Goal: Transaction & Acquisition: Book appointment/travel/reservation

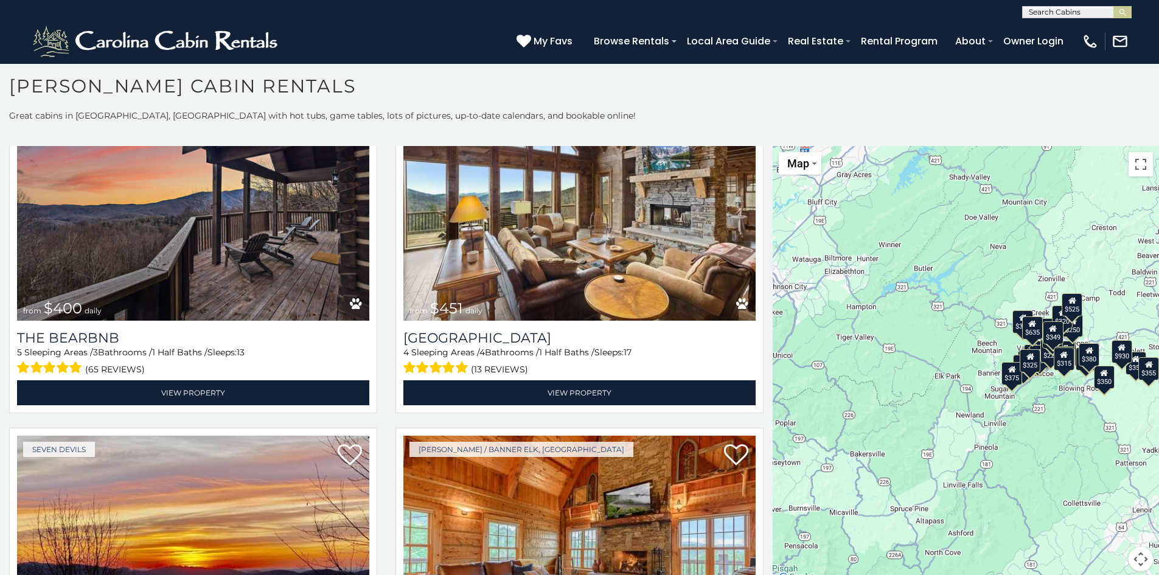
scroll to position [1658, 0]
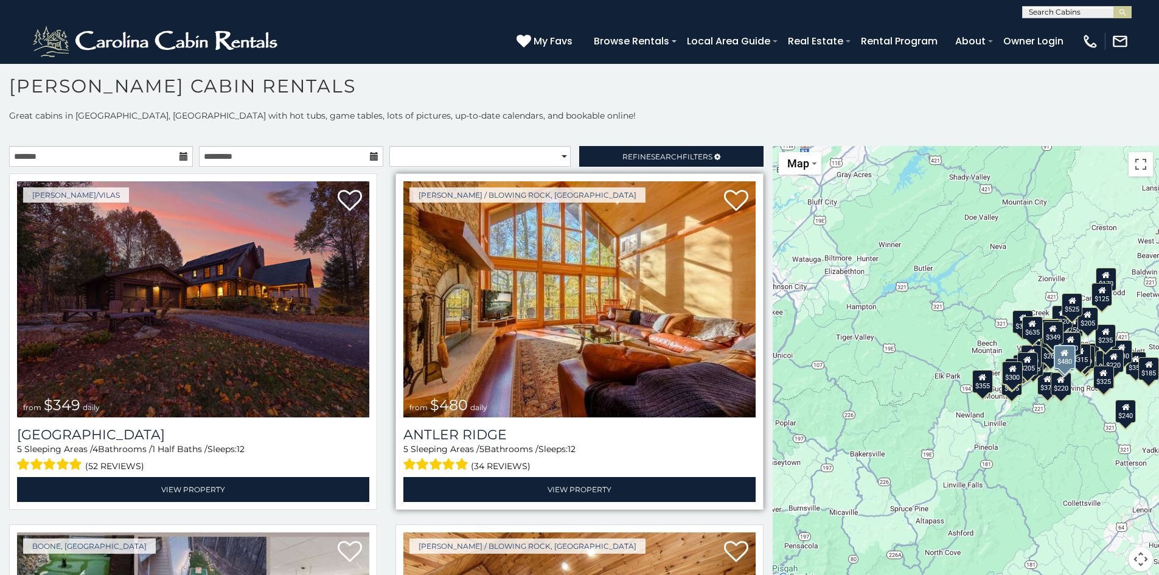
click at [529, 306] on img at bounding box center [579, 299] width 352 height 236
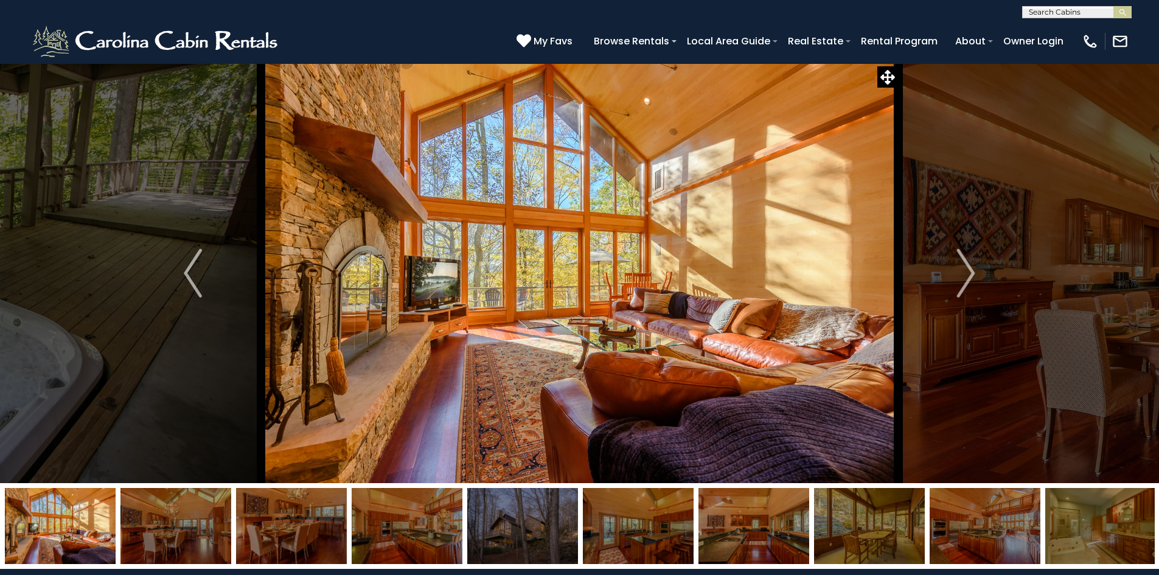
click at [179, 526] on img at bounding box center [175, 526] width 111 height 76
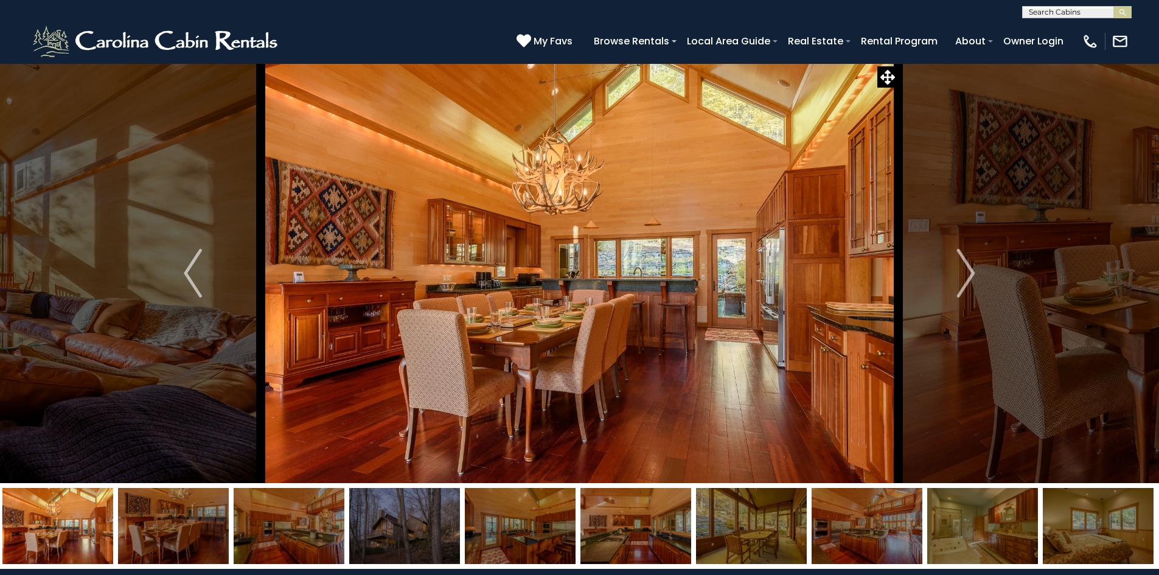
click at [181, 527] on img at bounding box center [173, 526] width 111 height 76
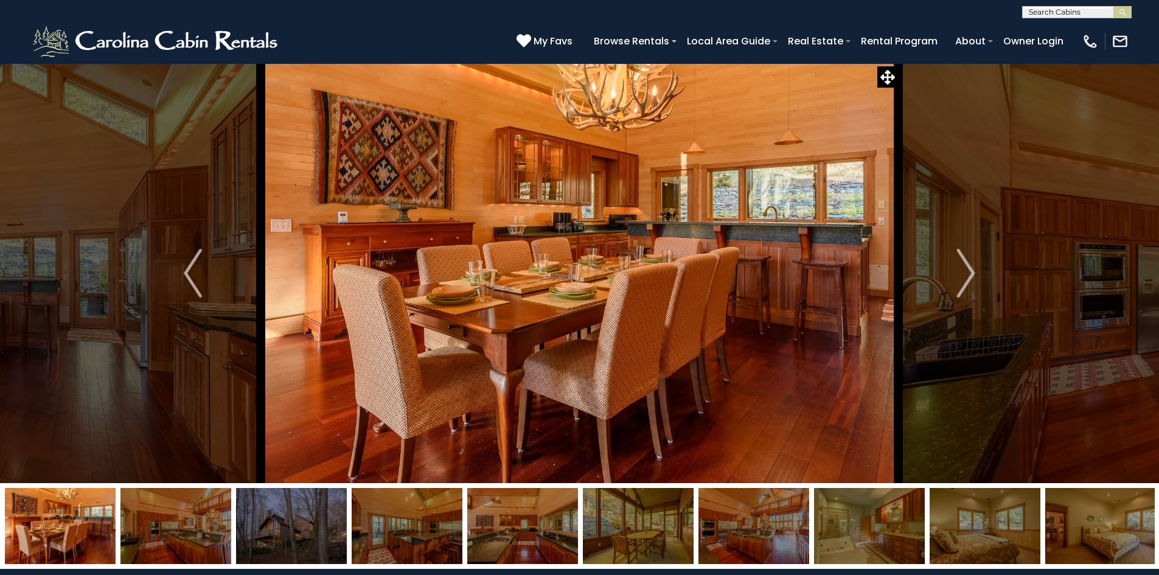
click at [194, 529] on img at bounding box center [175, 526] width 111 height 76
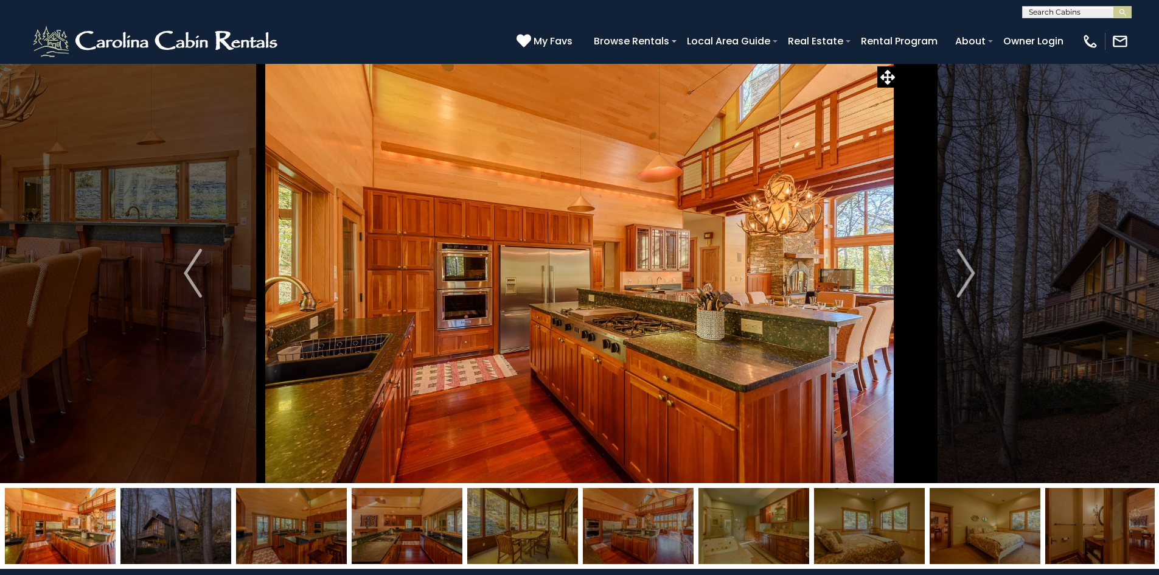
click at [189, 527] on img at bounding box center [175, 526] width 111 height 76
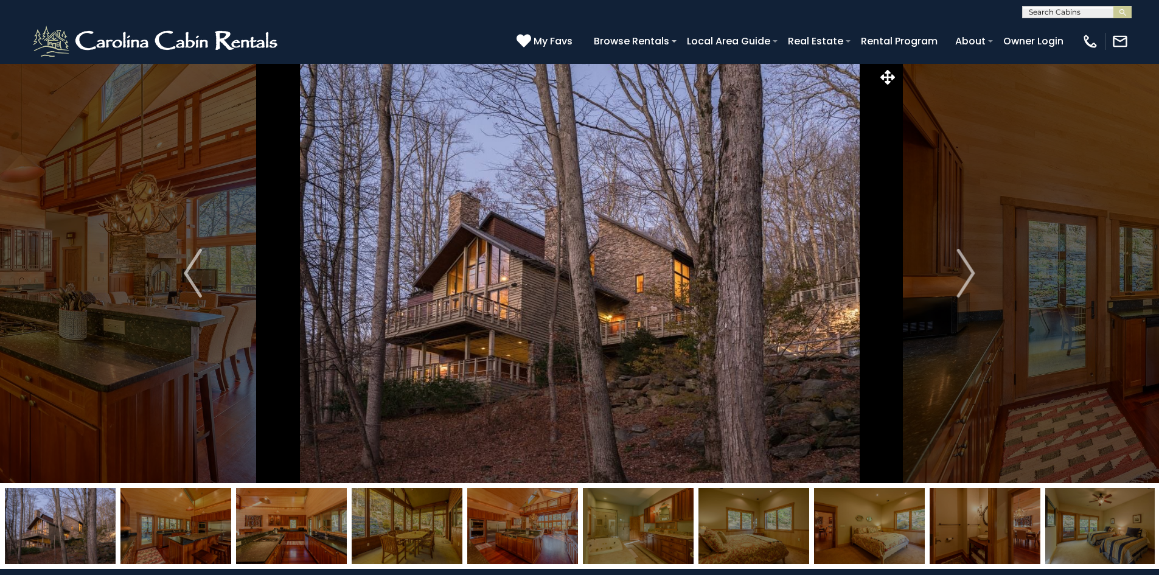
click at [195, 529] on img at bounding box center [175, 526] width 111 height 76
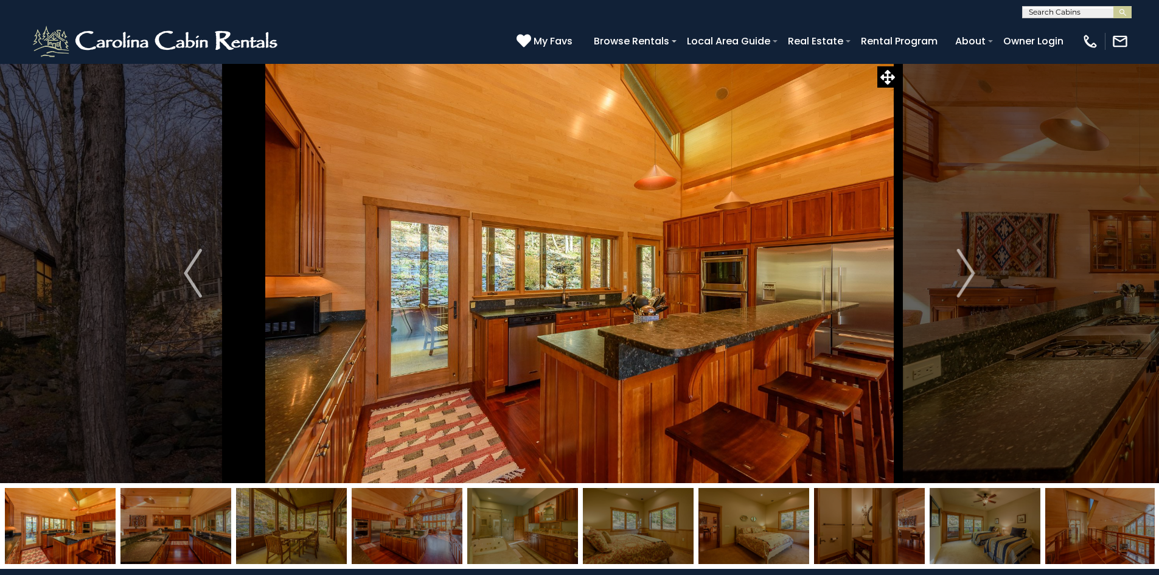
click at [201, 534] on img at bounding box center [175, 526] width 111 height 76
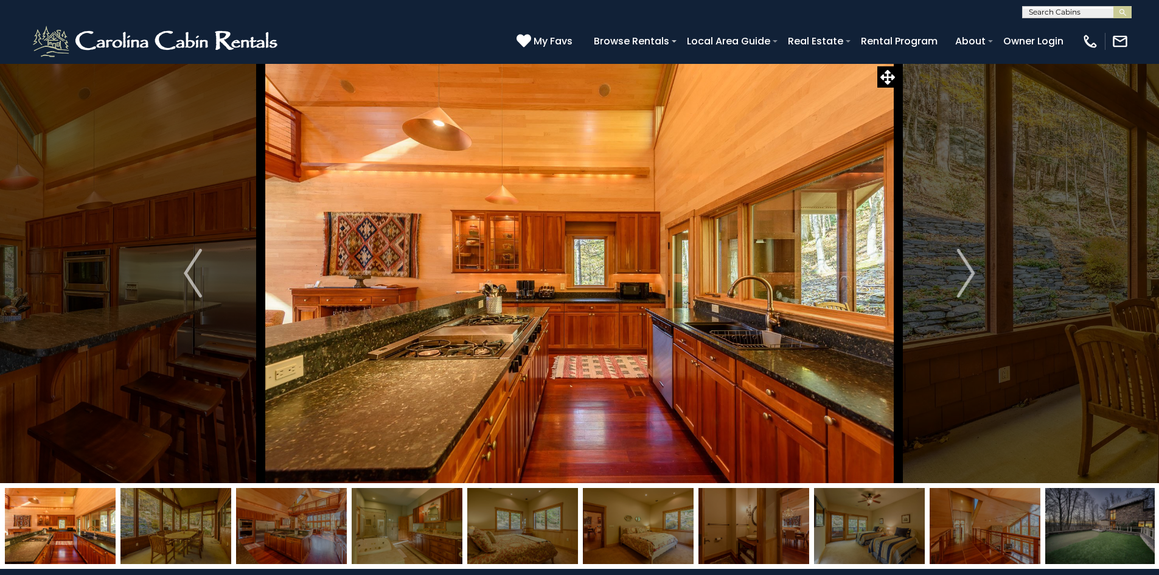
click at [207, 535] on img at bounding box center [175, 526] width 111 height 76
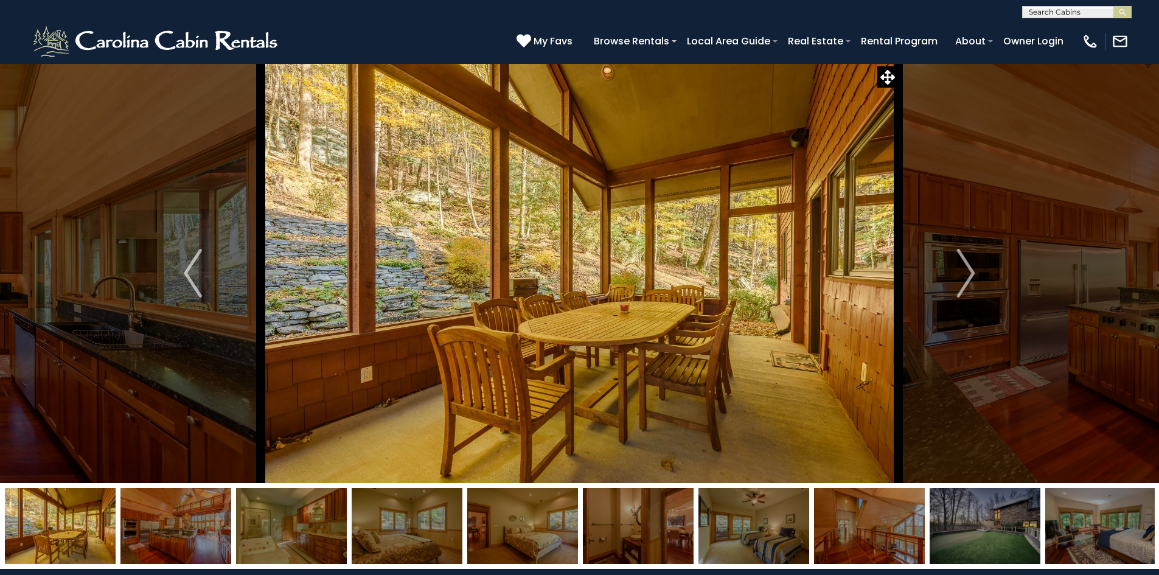
click at [207, 535] on img at bounding box center [175, 526] width 111 height 76
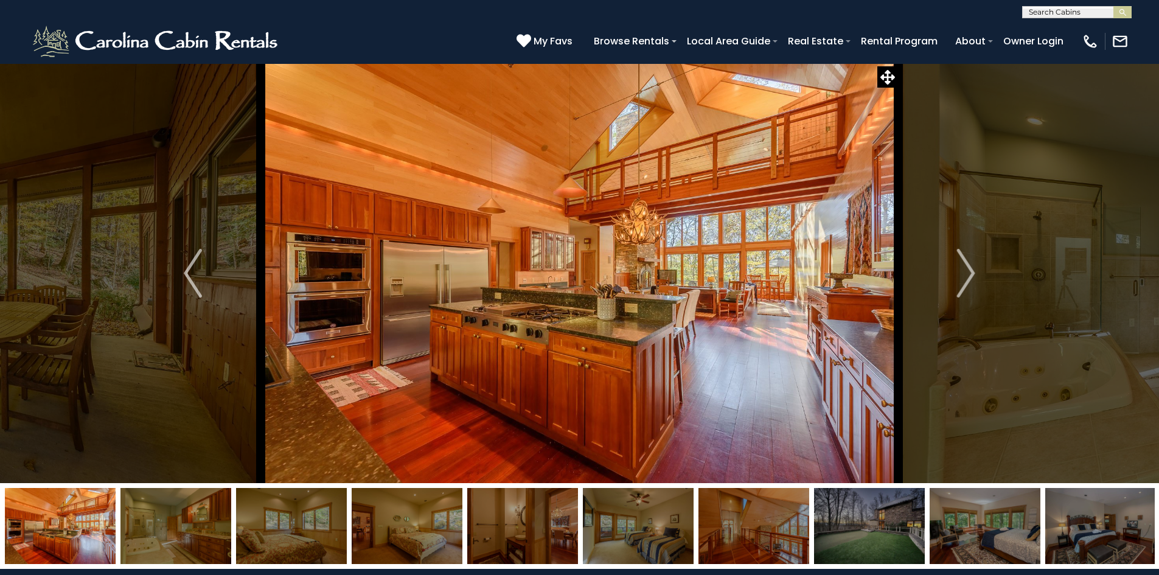
click at [198, 537] on img at bounding box center [175, 526] width 111 height 76
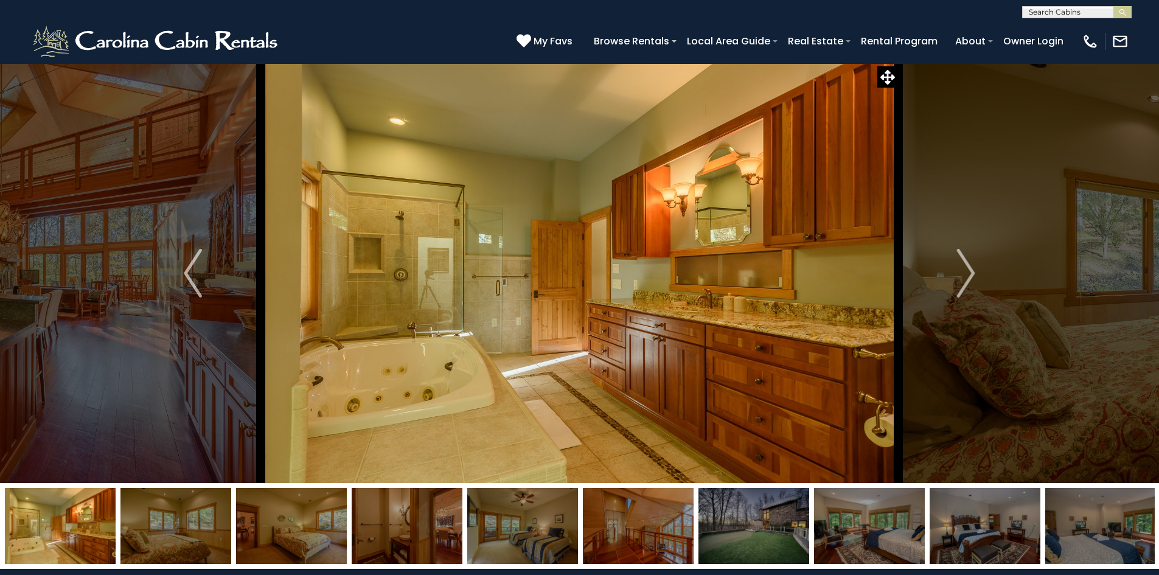
click at [198, 537] on img at bounding box center [175, 526] width 111 height 76
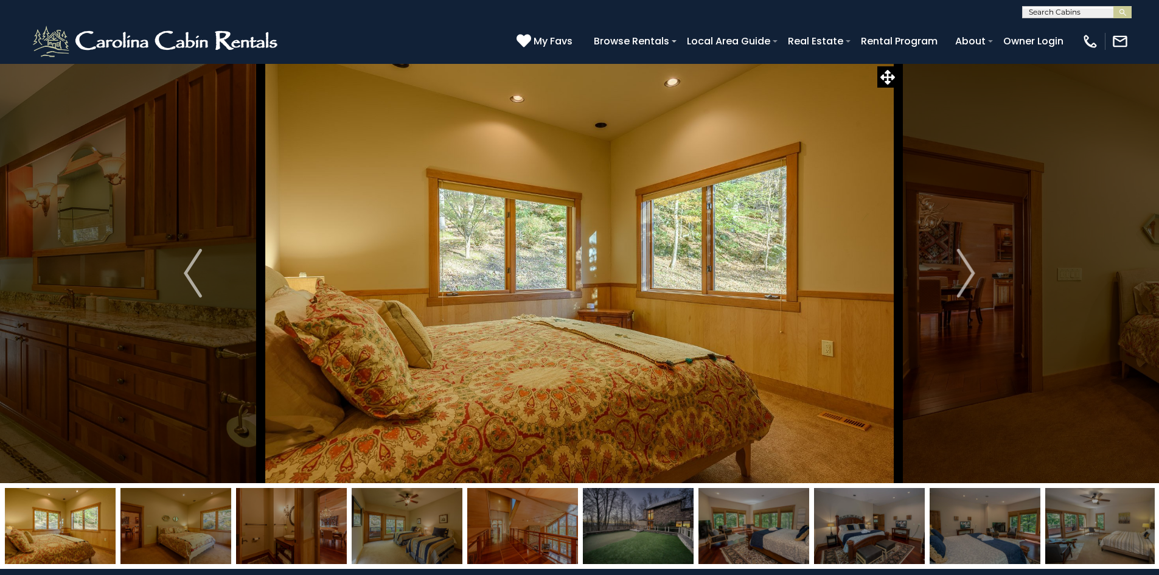
click at [625, 541] on img at bounding box center [638, 526] width 111 height 76
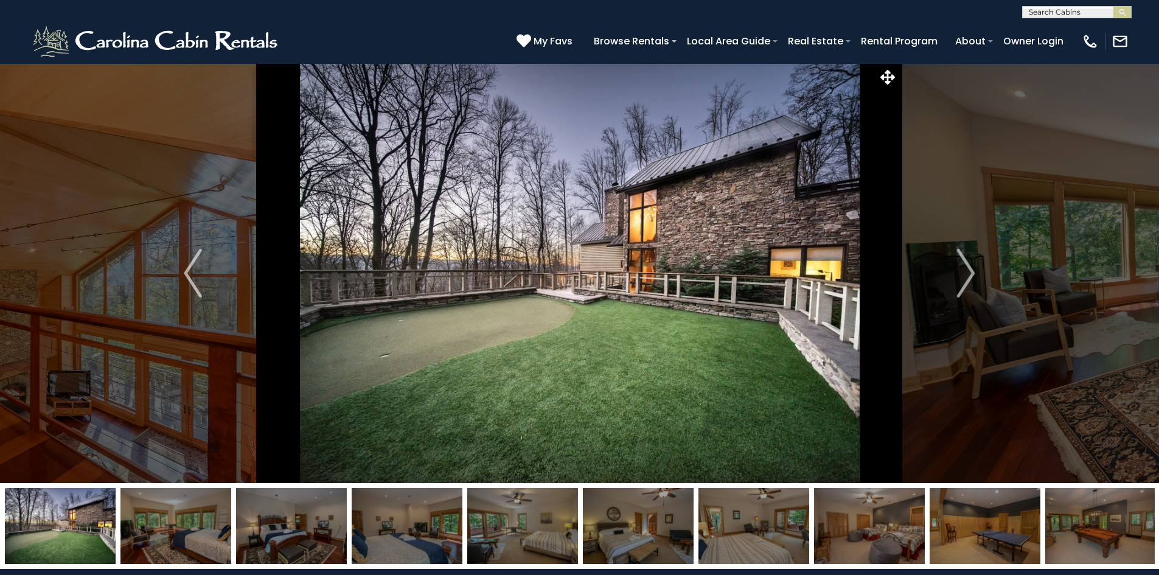
click at [1090, 534] on img at bounding box center [1100, 526] width 111 height 76
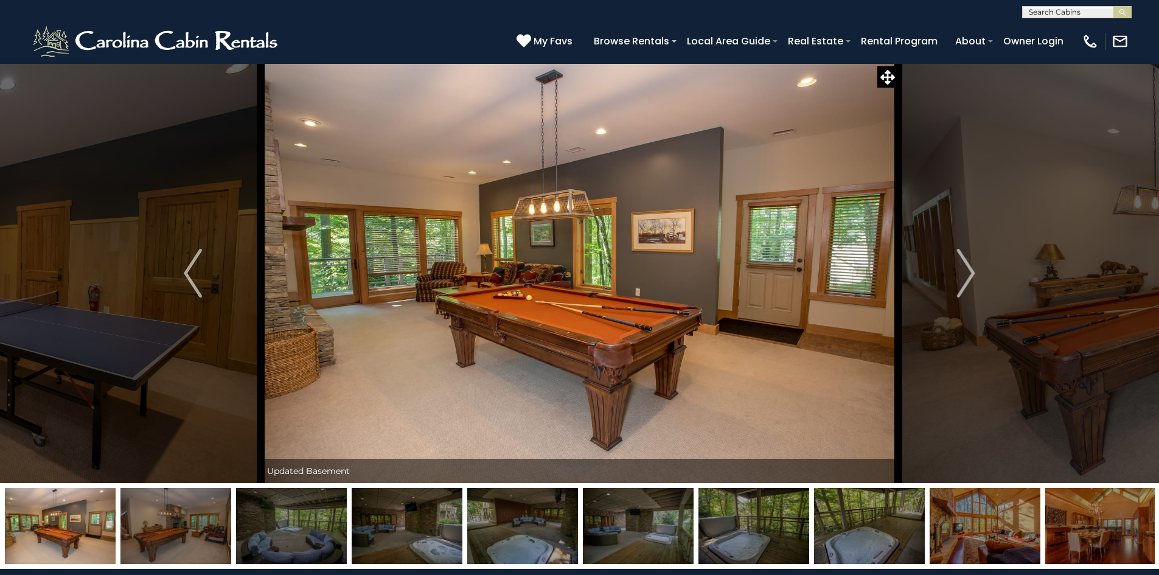
click at [177, 529] on img at bounding box center [175, 526] width 111 height 76
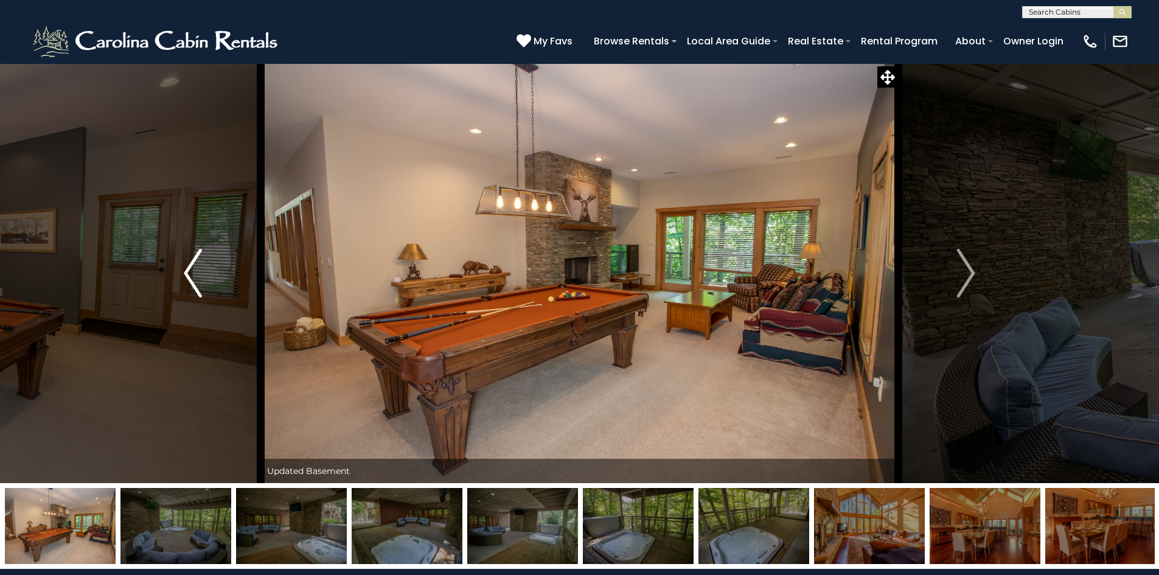
click at [181, 269] on button "Previous" at bounding box center [193, 273] width 136 height 420
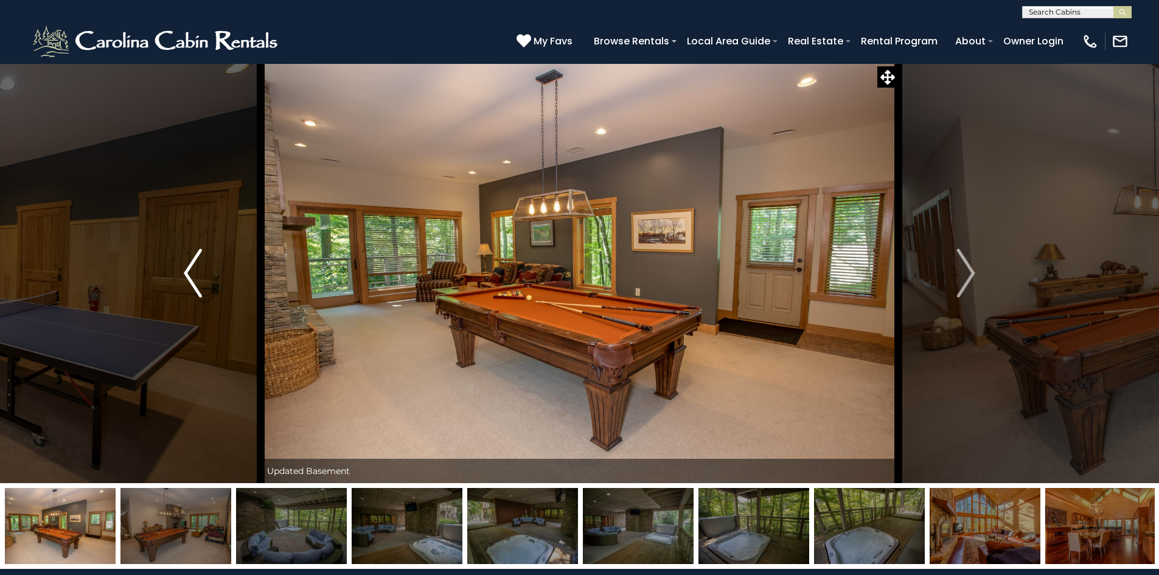
click at [181, 269] on button "Previous" at bounding box center [193, 273] width 136 height 420
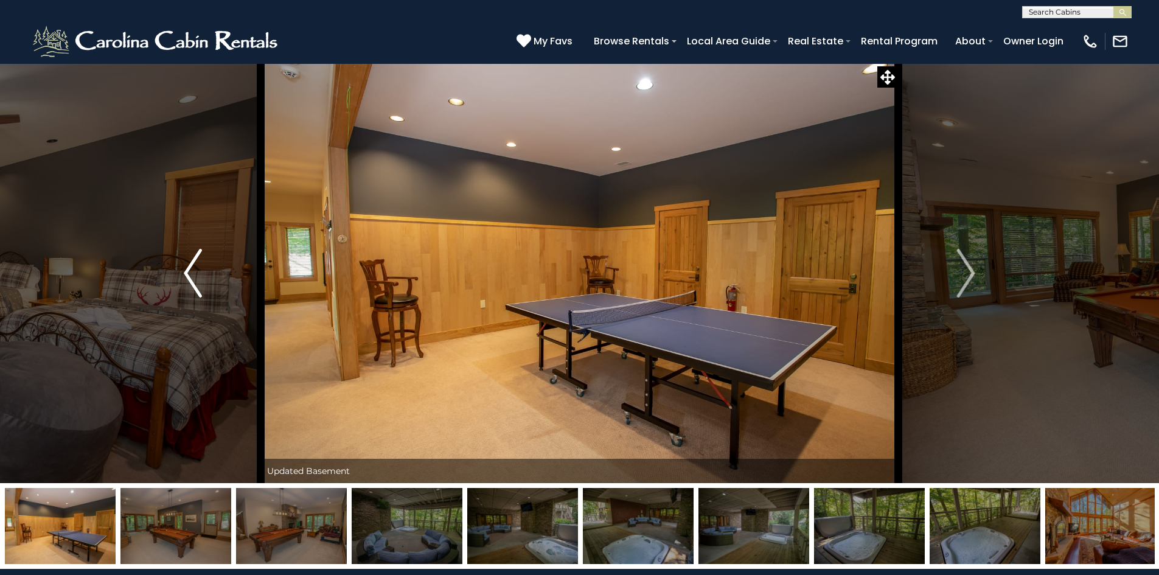
click at [191, 274] on img "Previous" at bounding box center [193, 273] width 18 height 49
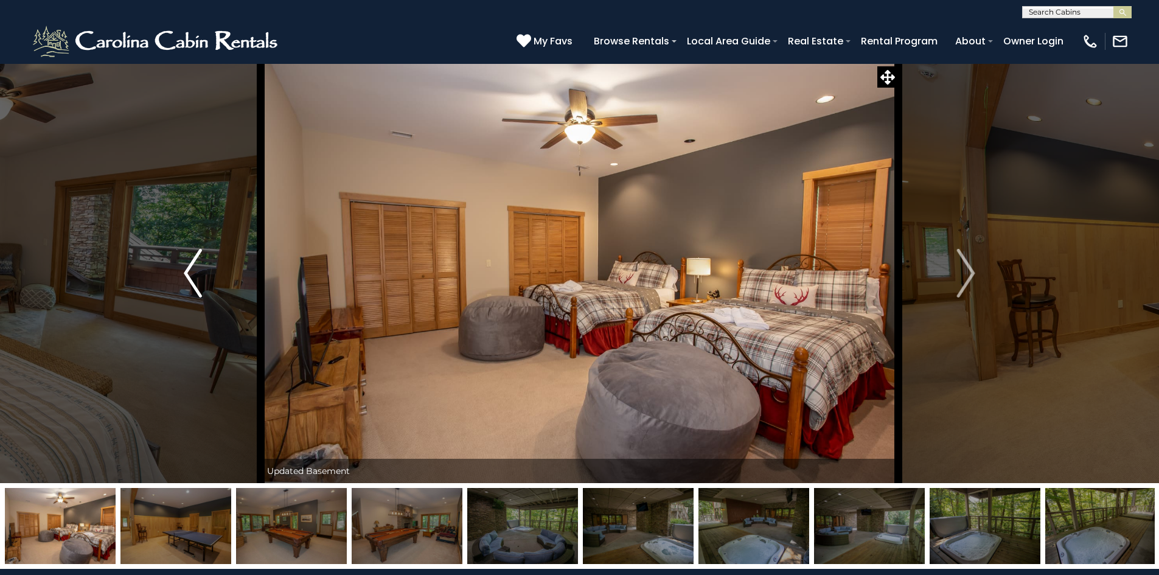
click at [191, 274] on img "Previous" at bounding box center [193, 273] width 18 height 49
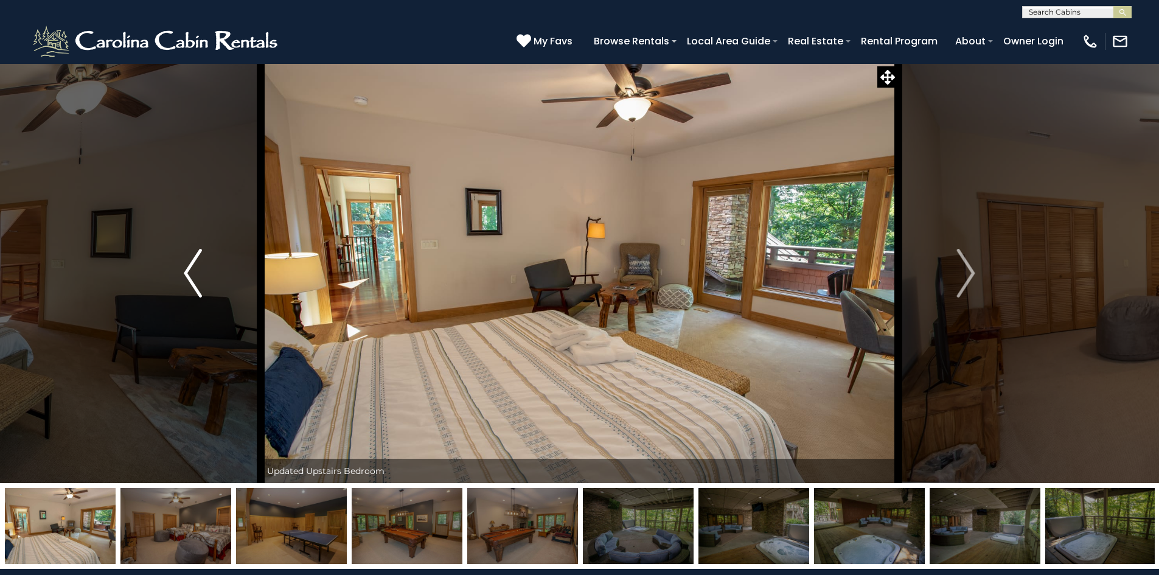
click at [191, 274] on img "Previous" at bounding box center [193, 273] width 18 height 49
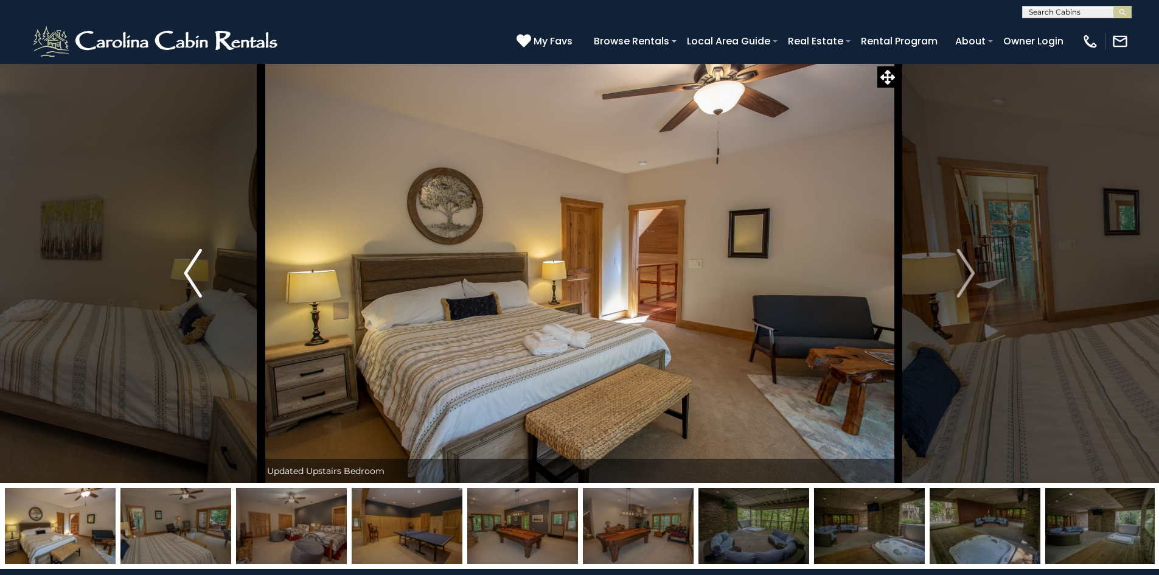
click at [191, 274] on img "Previous" at bounding box center [193, 273] width 18 height 49
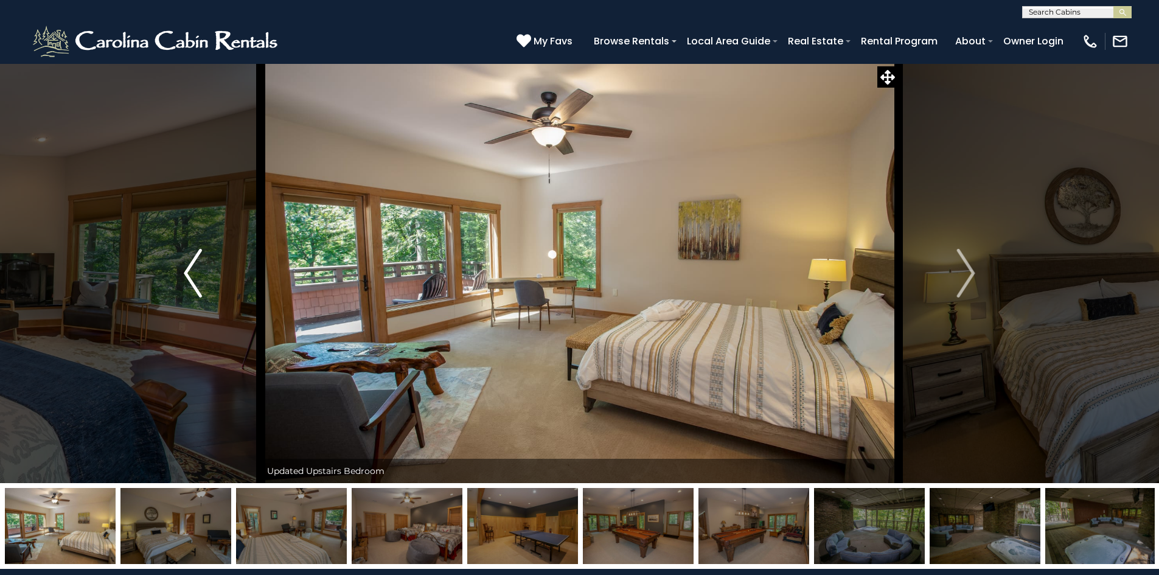
click at [191, 274] on img "Previous" at bounding box center [193, 273] width 18 height 49
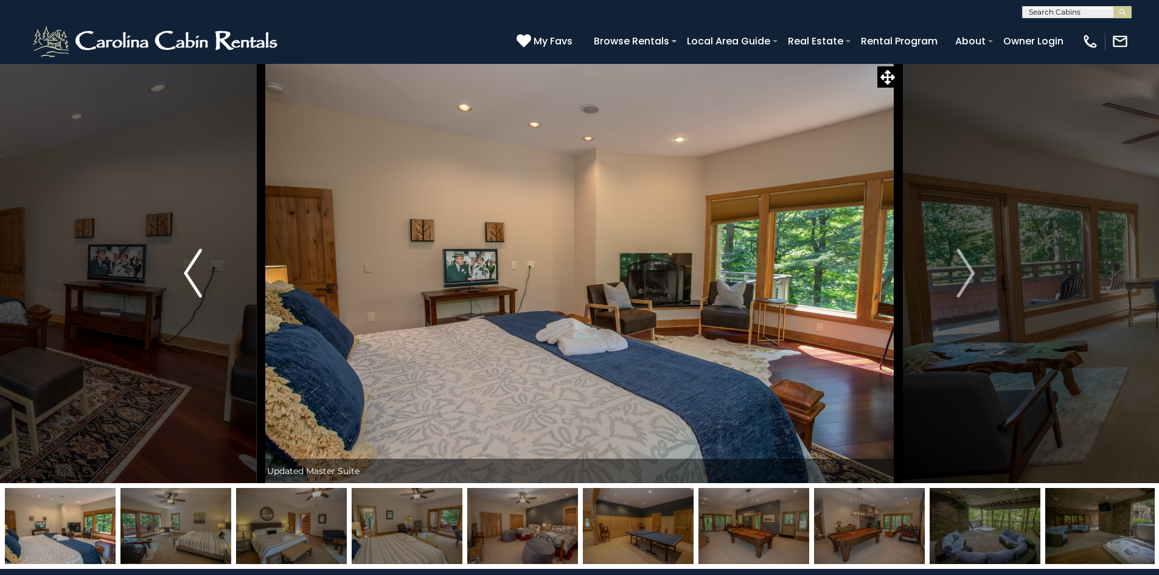
click at [191, 274] on img "Previous" at bounding box center [193, 273] width 18 height 49
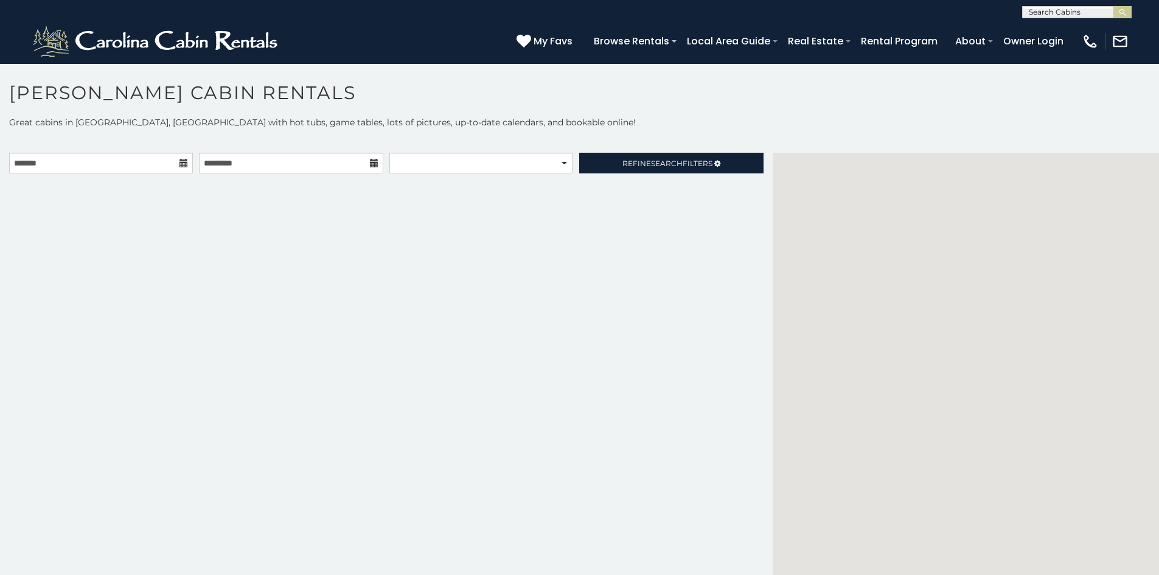
scroll to position [7, 0]
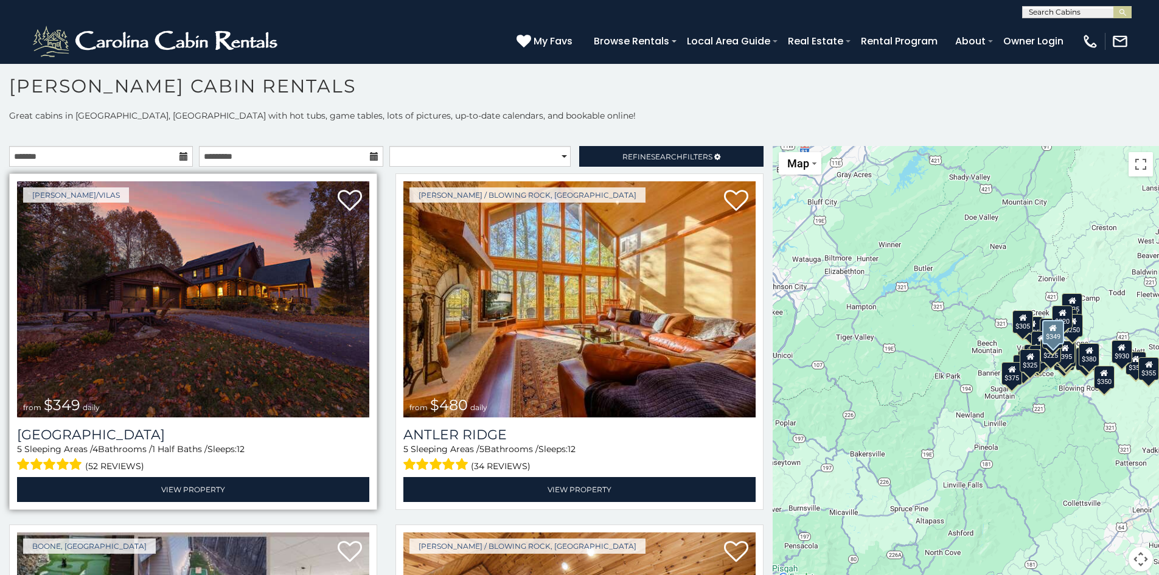
click at [177, 287] on img at bounding box center [193, 299] width 352 height 236
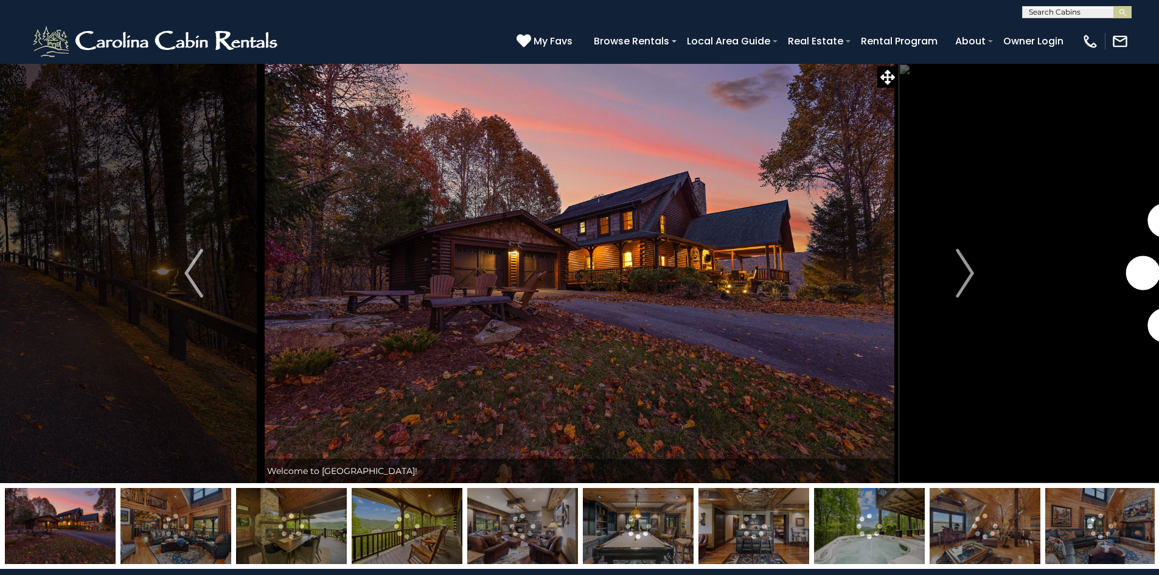
click at [638, 527] on img at bounding box center [638, 526] width 111 height 76
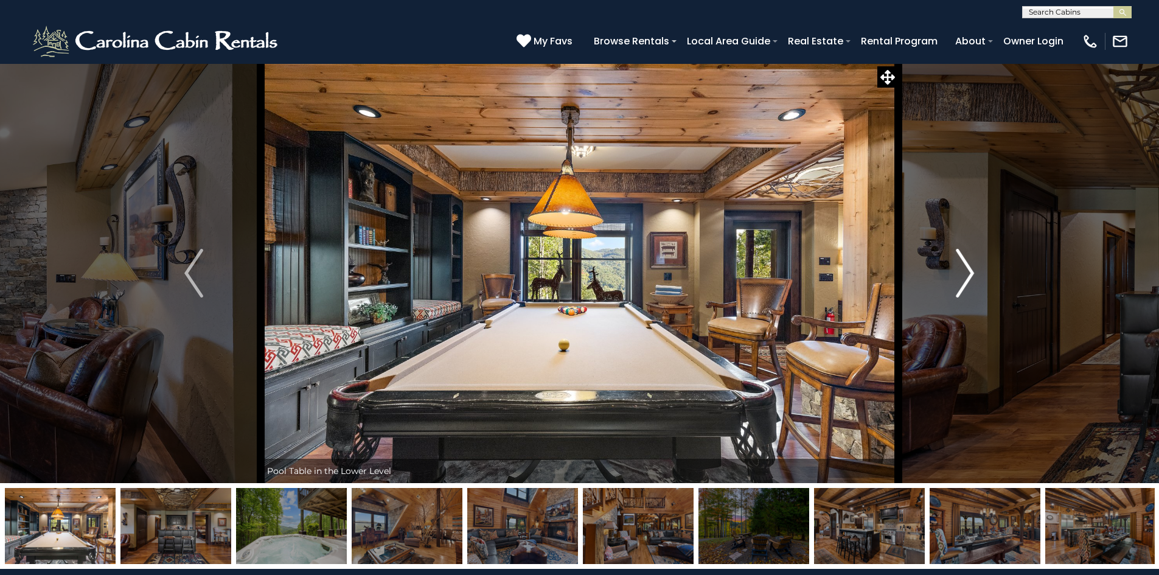
click at [971, 273] on img "Next" at bounding box center [965, 273] width 18 height 49
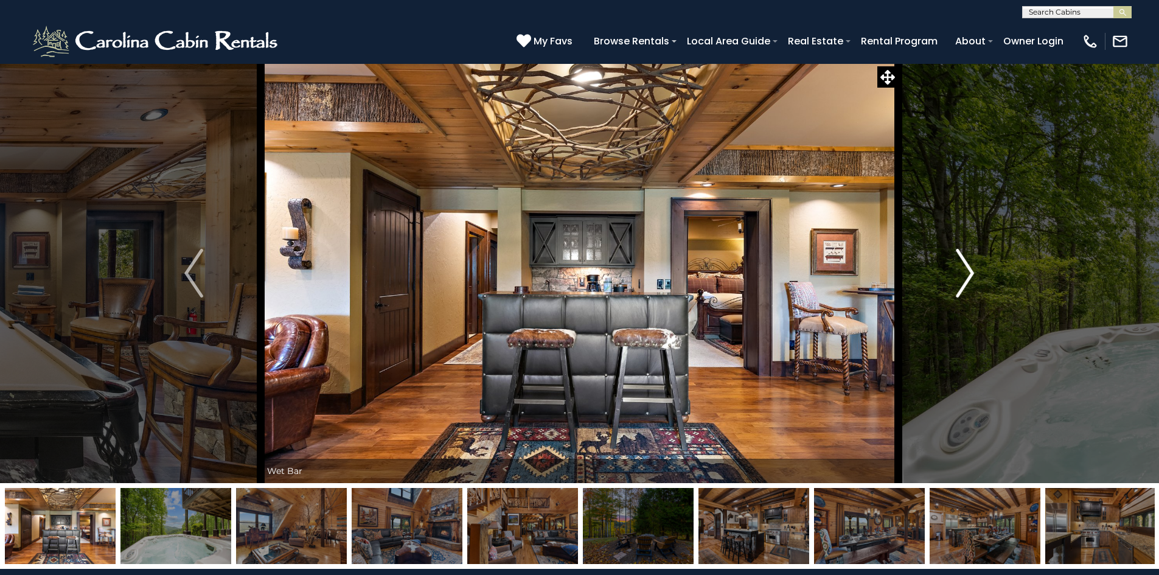
click at [969, 274] on img "Next" at bounding box center [965, 273] width 18 height 49
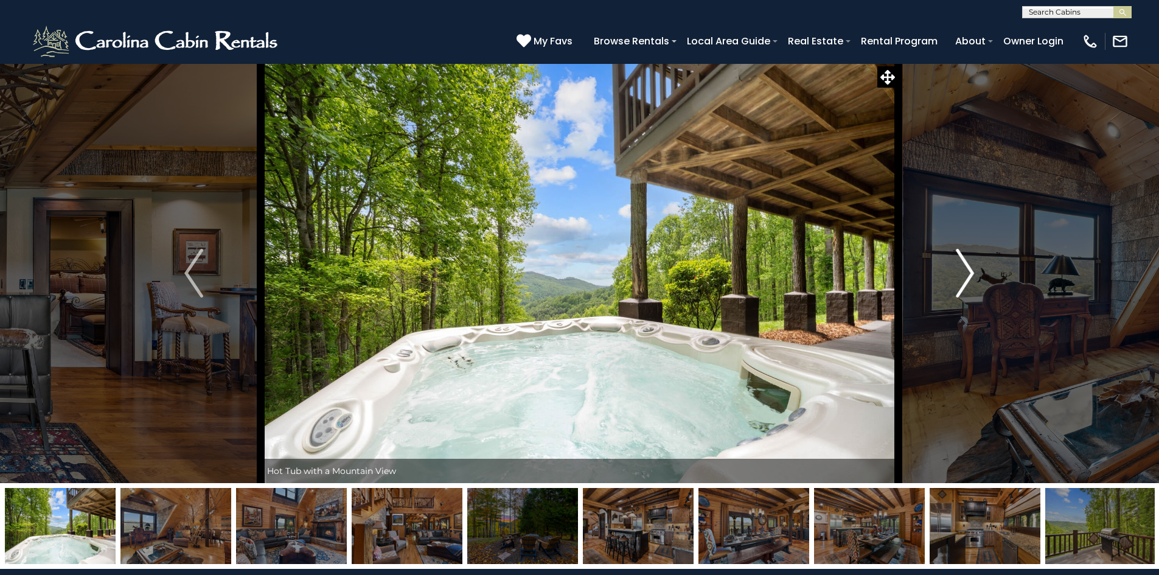
click at [969, 274] on img "Next" at bounding box center [965, 273] width 18 height 49
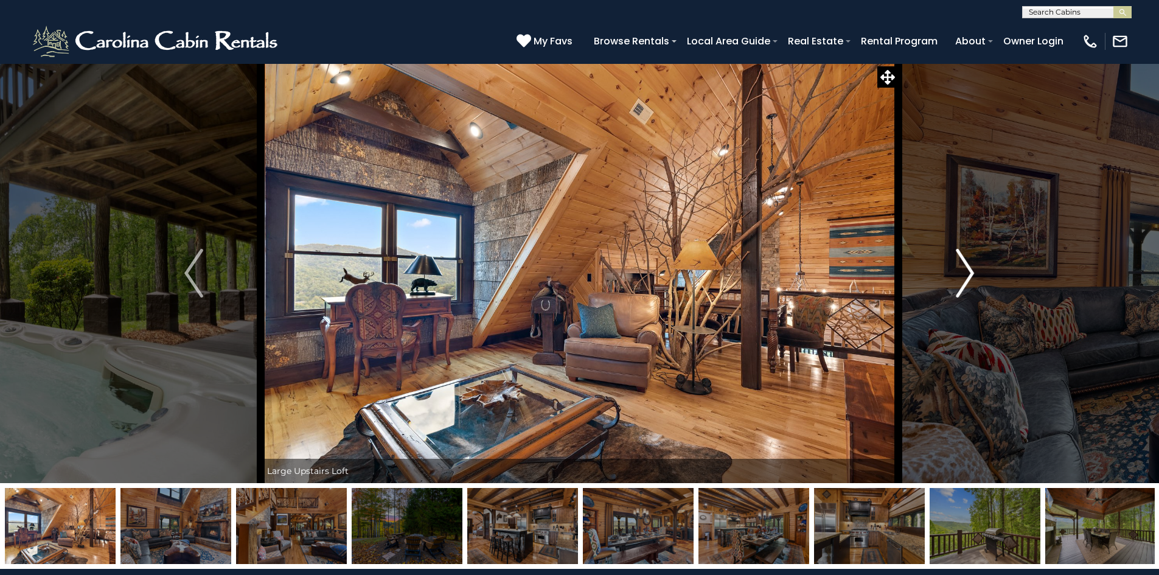
click at [969, 274] on img "Next" at bounding box center [965, 273] width 18 height 49
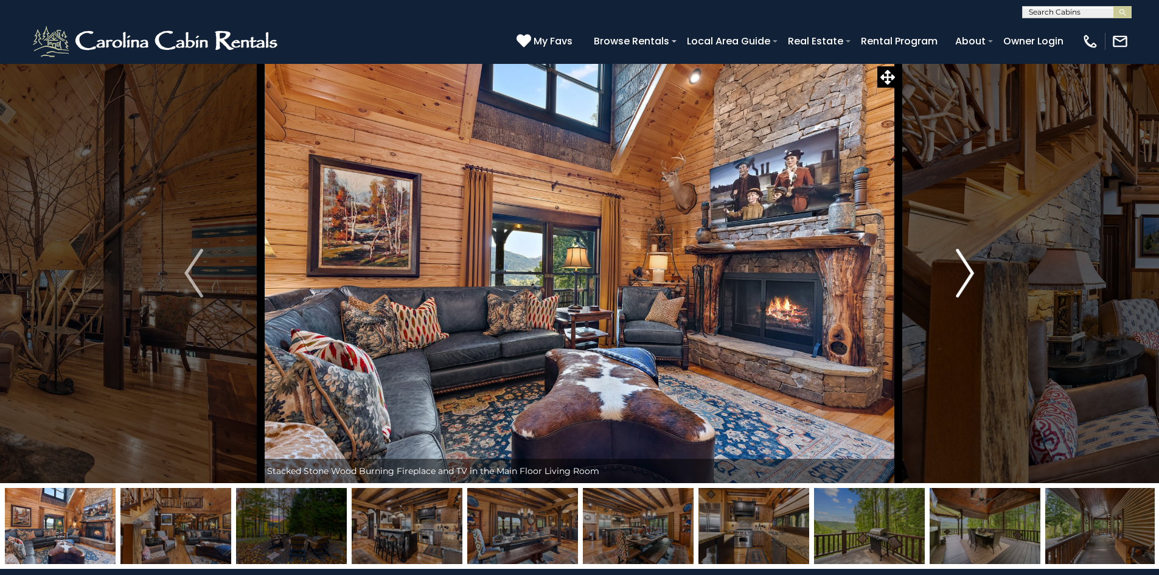
click at [969, 274] on img "Next" at bounding box center [965, 273] width 18 height 49
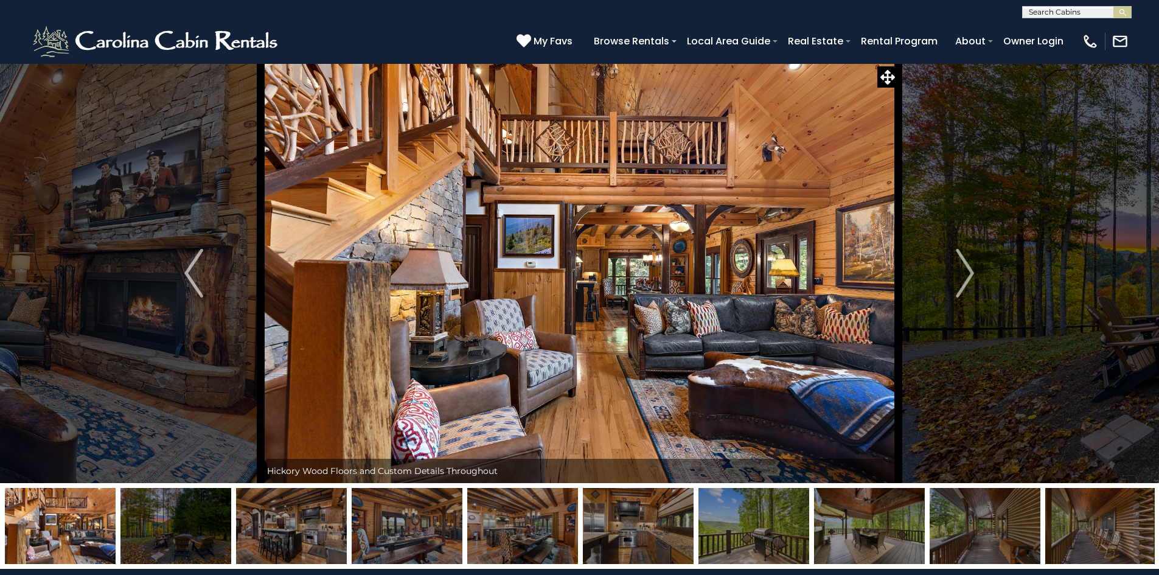
click at [888, 524] on img at bounding box center [869, 526] width 111 height 76
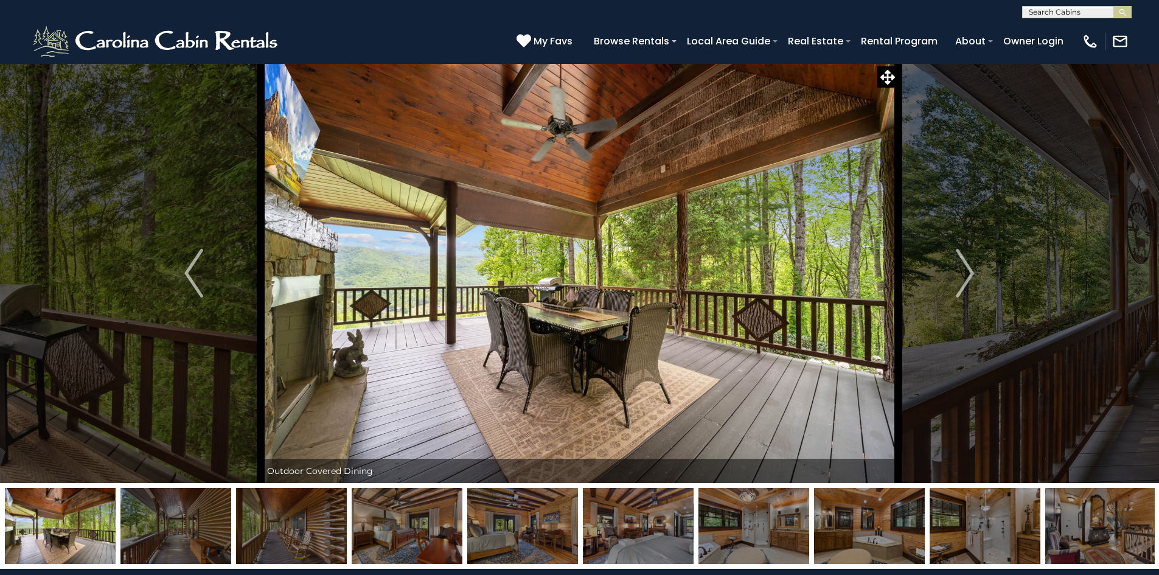
click at [1052, 530] on img at bounding box center [1100, 526] width 111 height 76
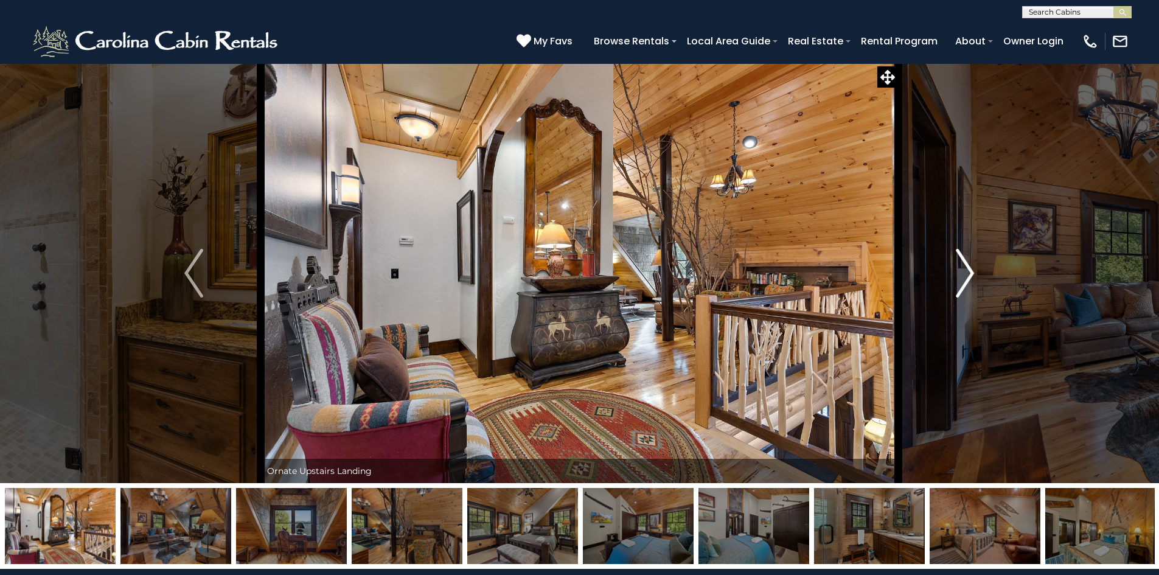
click at [963, 274] on img "Next" at bounding box center [965, 273] width 18 height 49
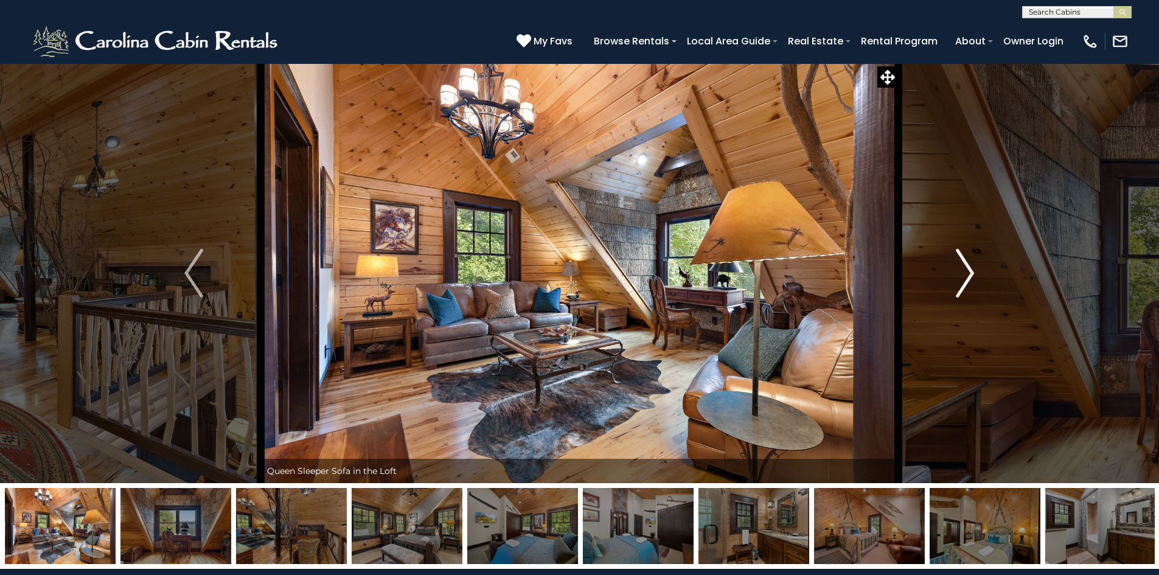
click at [963, 274] on img "Next" at bounding box center [965, 273] width 18 height 49
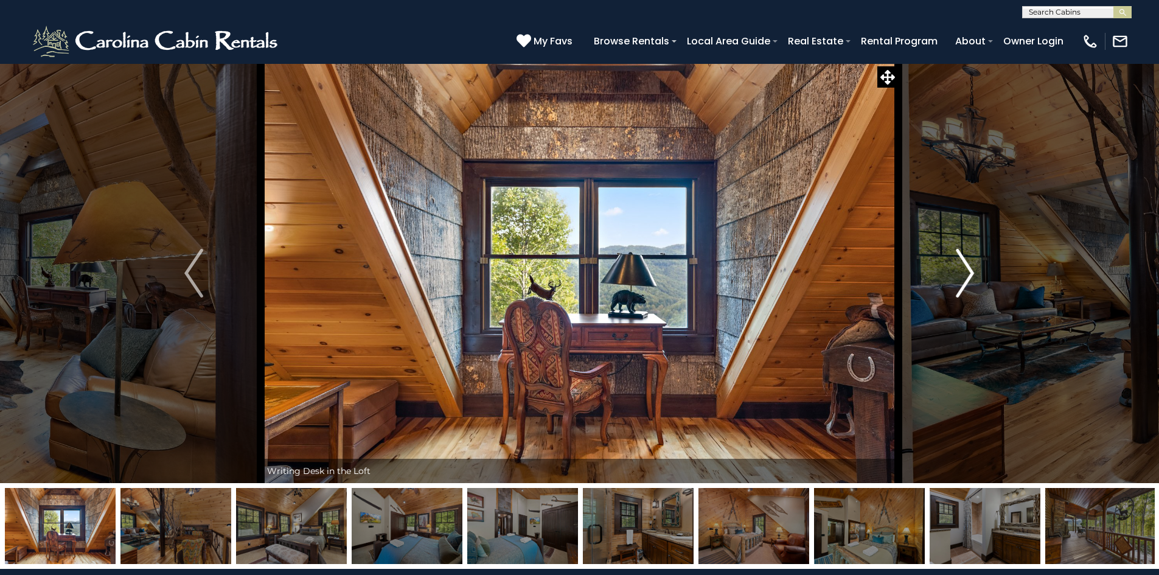
click at [963, 274] on img "Next" at bounding box center [965, 273] width 18 height 49
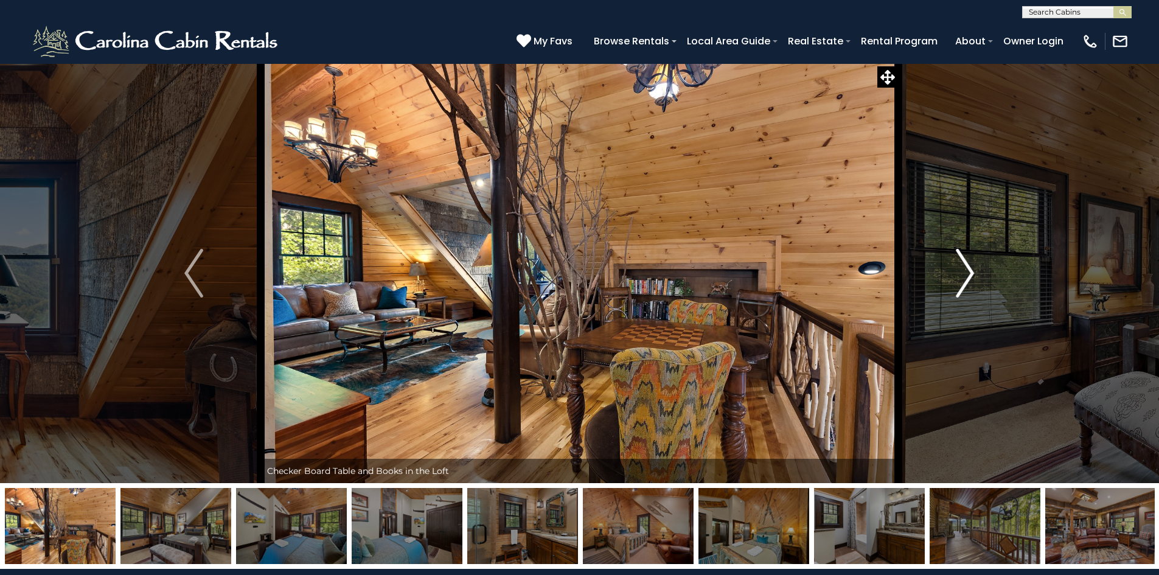
click at [963, 274] on img "Next" at bounding box center [965, 273] width 18 height 49
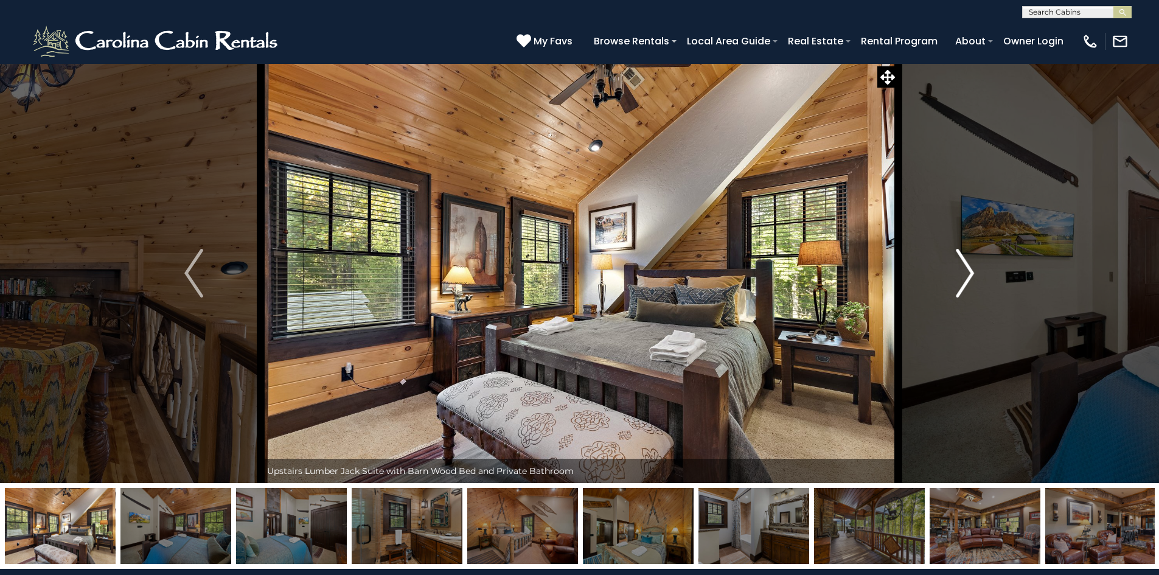
click at [963, 274] on img "Next" at bounding box center [965, 273] width 18 height 49
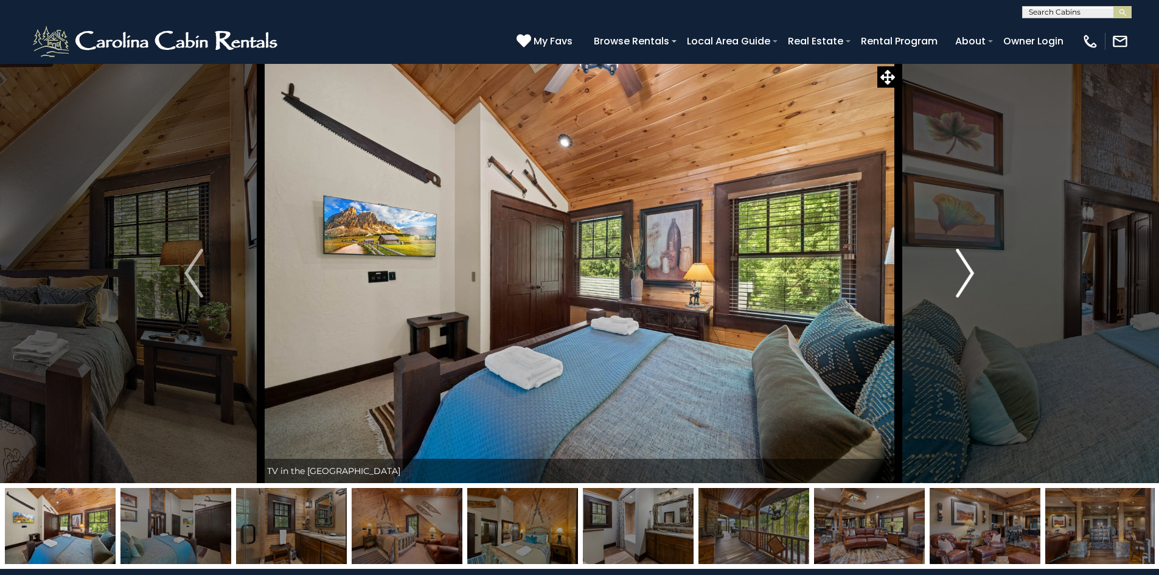
click at [963, 274] on img "Next" at bounding box center [965, 273] width 18 height 49
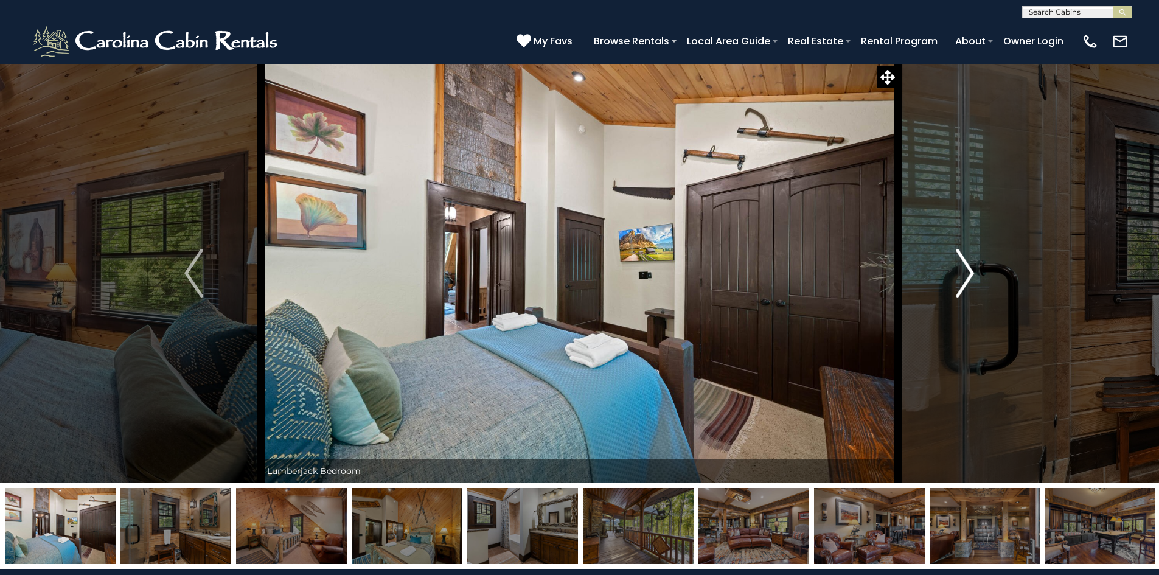
click at [963, 274] on img "Next" at bounding box center [965, 273] width 18 height 49
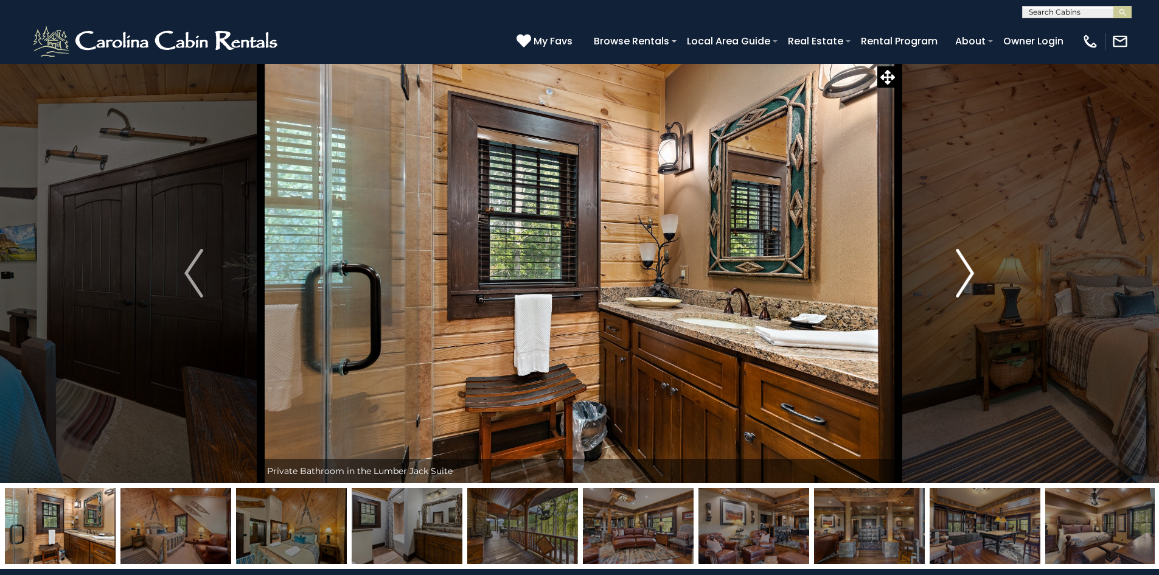
click at [963, 274] on img "Next" at bounding box center [965, 273] width 18 height 49
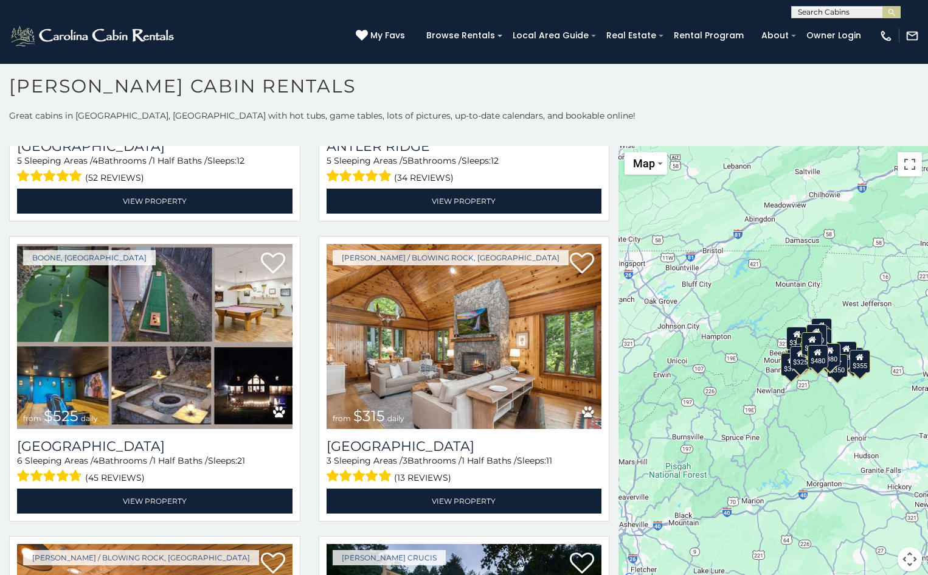
scroll to position [275, 0]
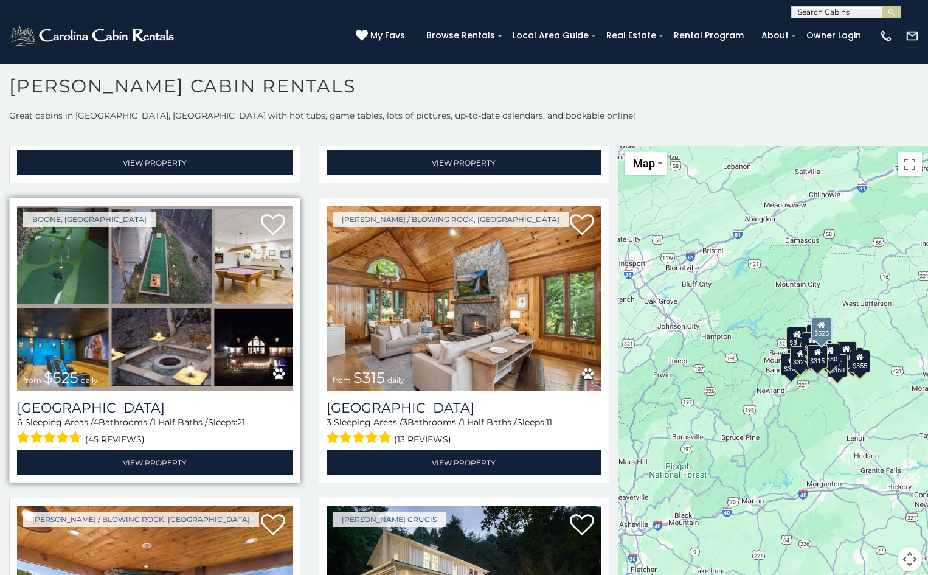
click at [189, 305] on img at bounding box center [155, 298] width 276 height 184
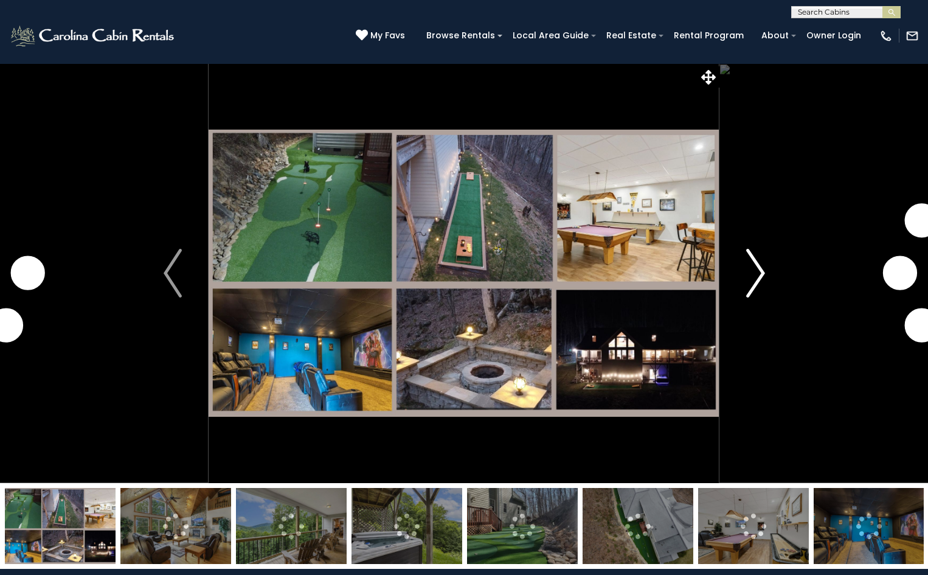
click at [754, 268] on img "Next" at bounding box center [755, 273] width 18 height 49
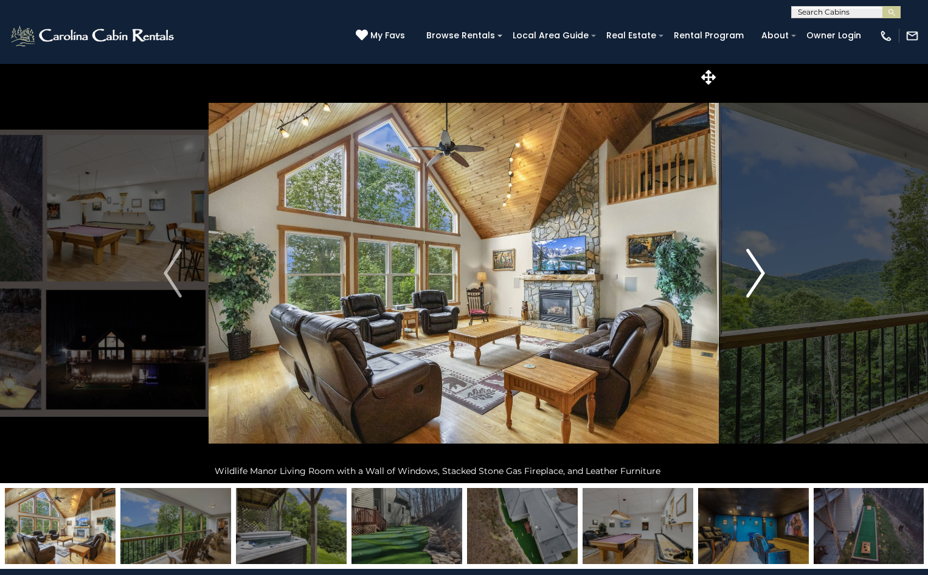
click at [754, 268] on img "Next" at bounding box center [755, 273] width 18 height 49
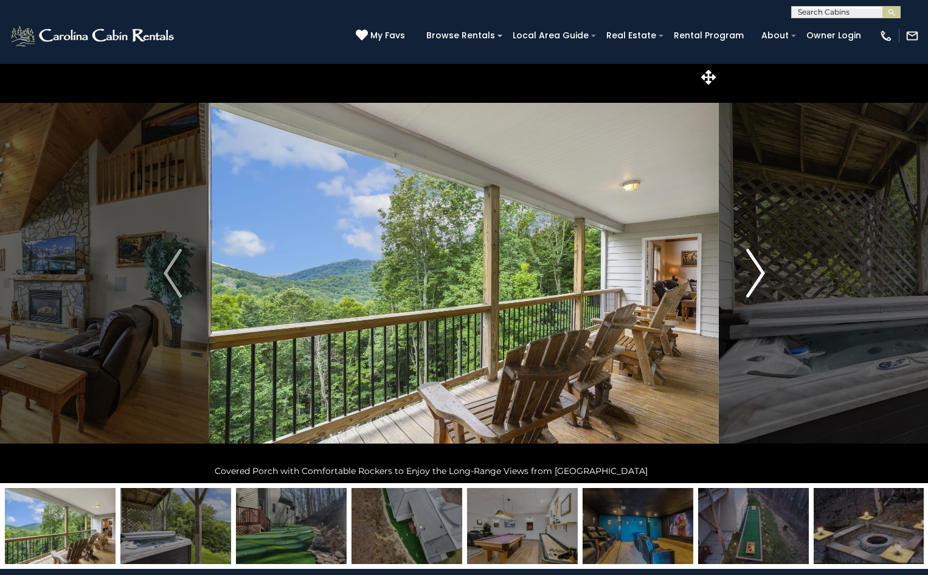
click at [754, 268] on img "Next" at bounding box center [755, 273] width 18 height 49
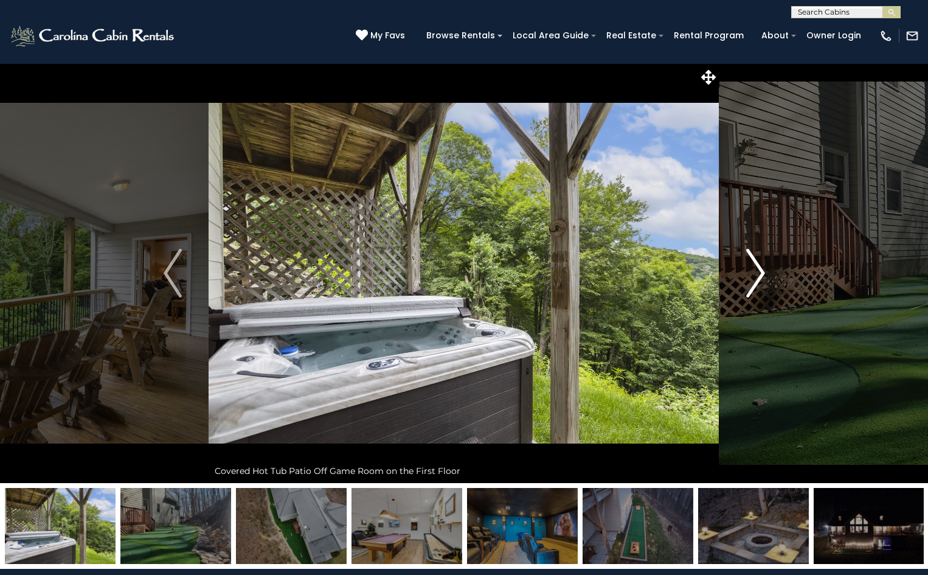
click at [754, 268] on img "Next" at bounding box center [755, 273] width 18 height 49
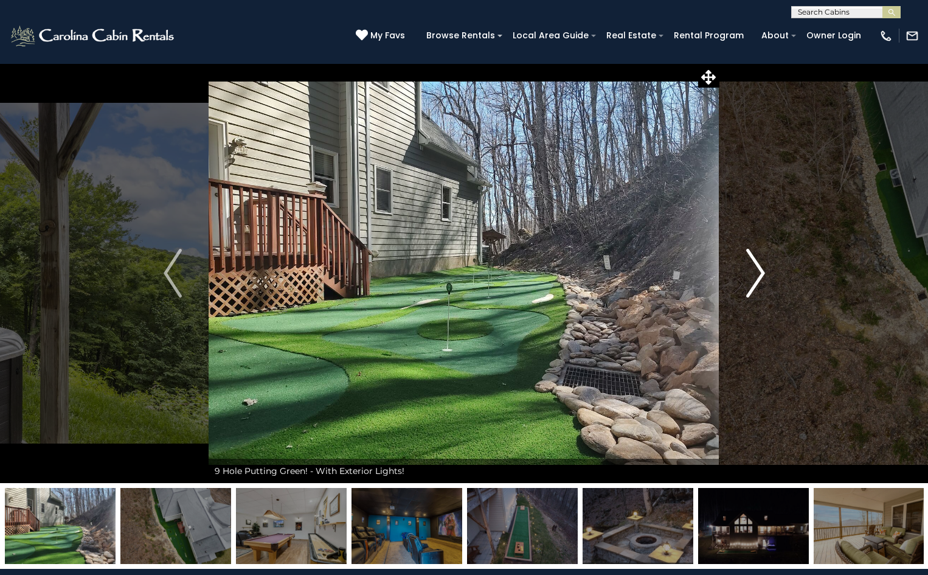
click at [754, 268] on img "Next" at bounding box center [755, 273] width 18 height 49
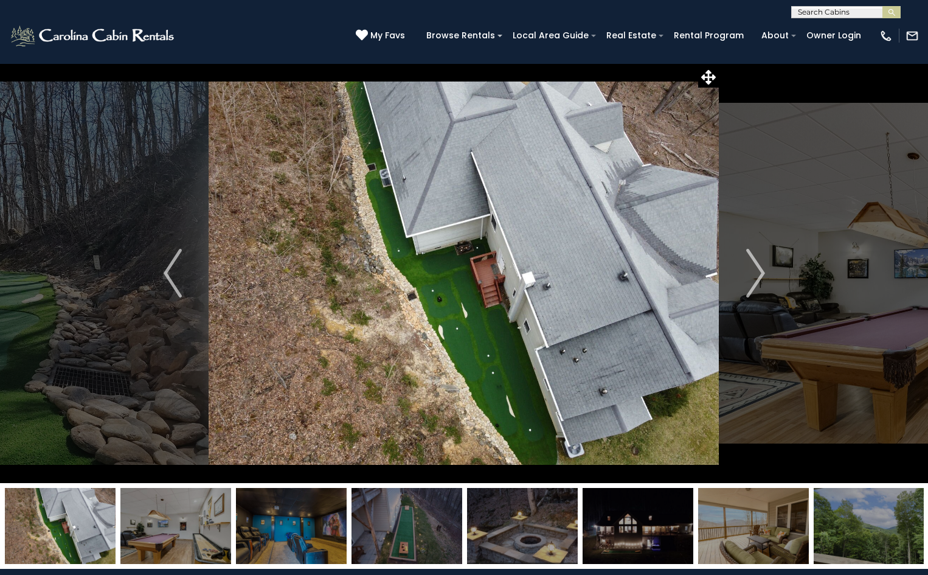
click at [155, 523] on img at bounding box center [175, 526] width 111 height 76
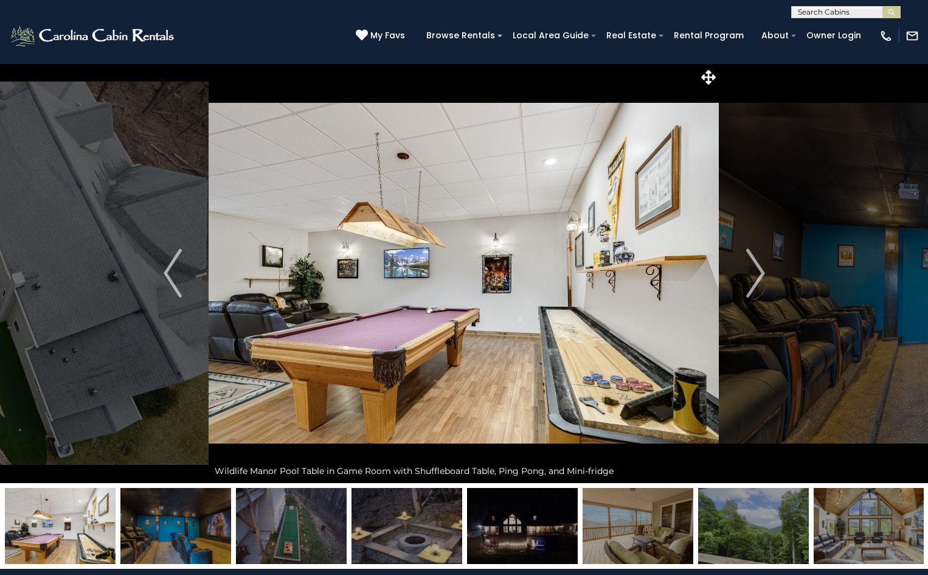
click at [300, 521] on img at bounding box center [291, 526] width 111 height 76
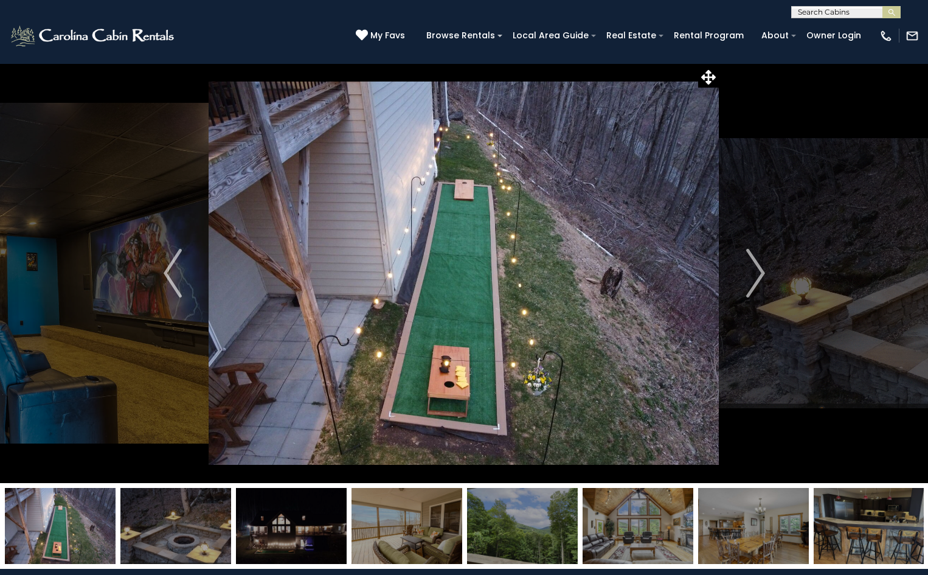
click at [321, 516] on img at bounding box center [291, 526] width 111 height 76
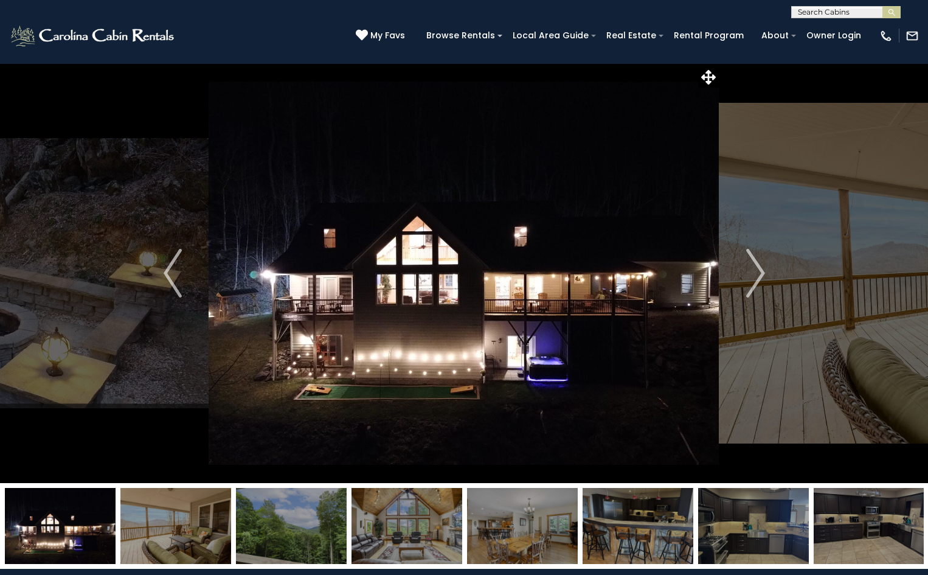
click at [400, 521] on img at bounding box center [407, 526] width 111 height 76
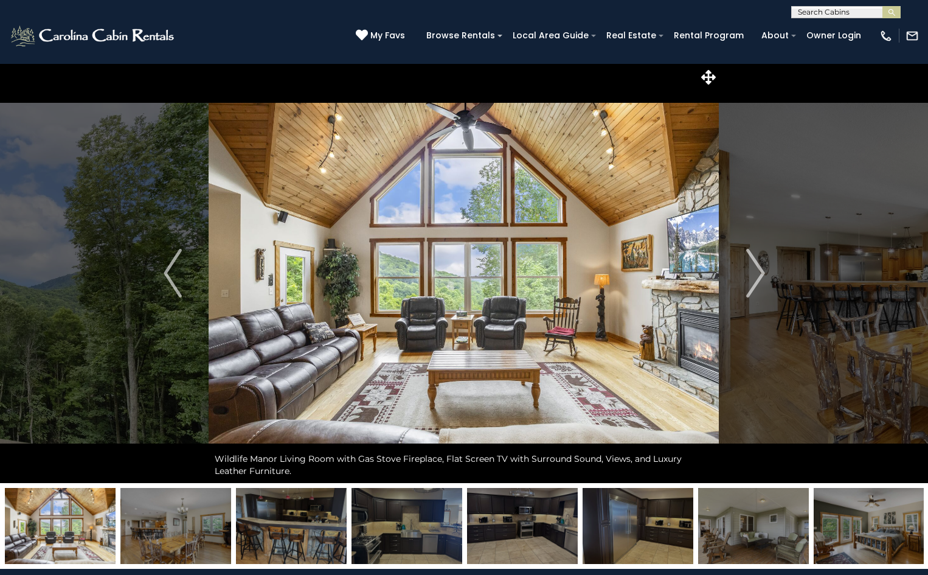
click at [666, 529] on img at bounding box center [638, 526] width 111 height 76
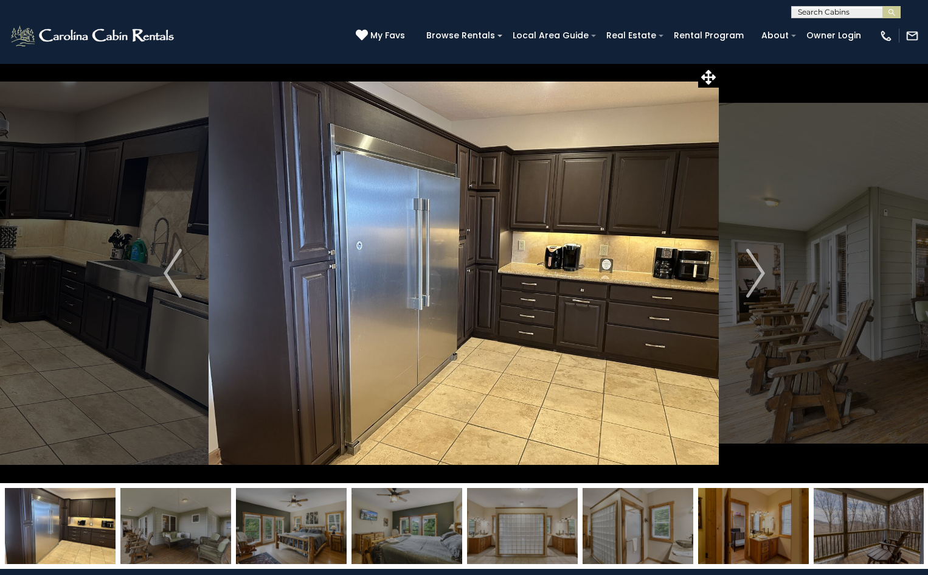
click at [836, 530] on img at bounding box center [869, 526] width 111 height 76
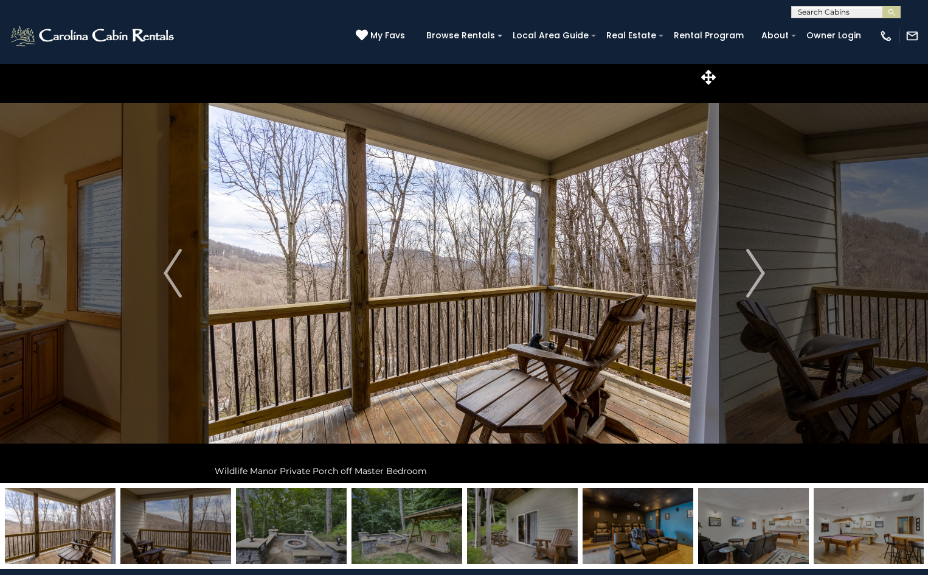
click at [836, 530] on img at bounding box center [869, 526] width 111 height 76
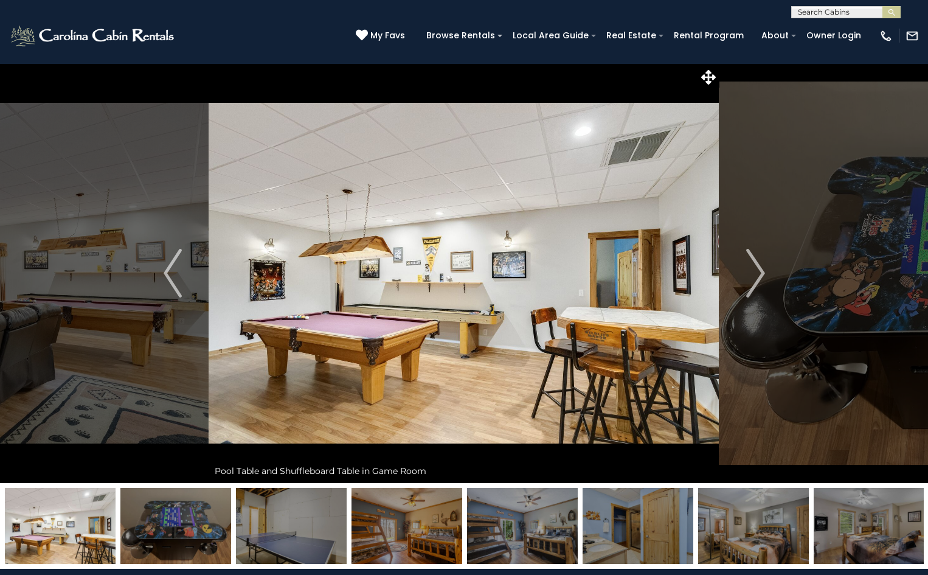
click at [302, 546] on img at bounding box center [291, 526] width 111 height 76
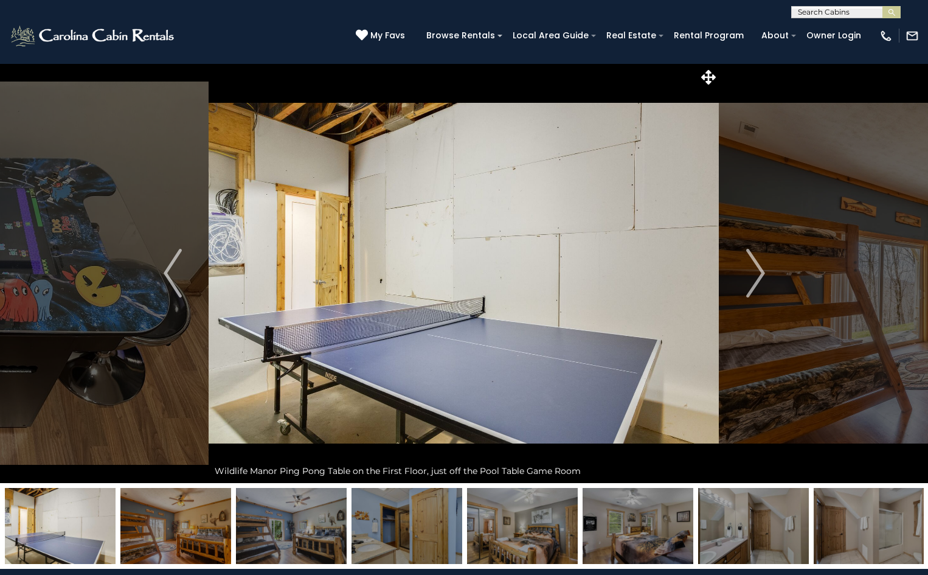
click at [54, 529] on img at bounding box center [60, 526] width 111 height 76
click at [159, 276] on button "Previous" at bounding box center [172, 273] width 72 height 420
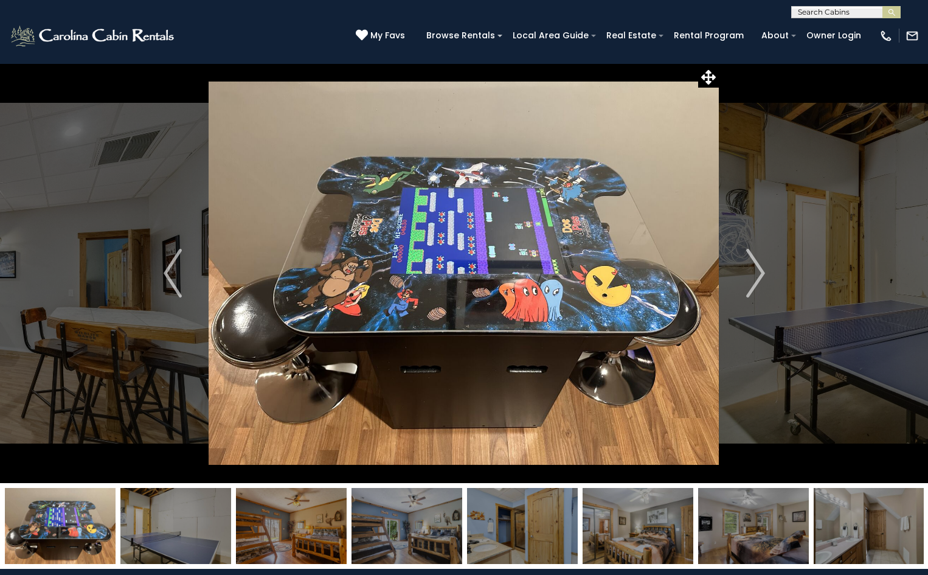
click at [872, 521] on img at bounding box center [869, 526] width 111 height 76
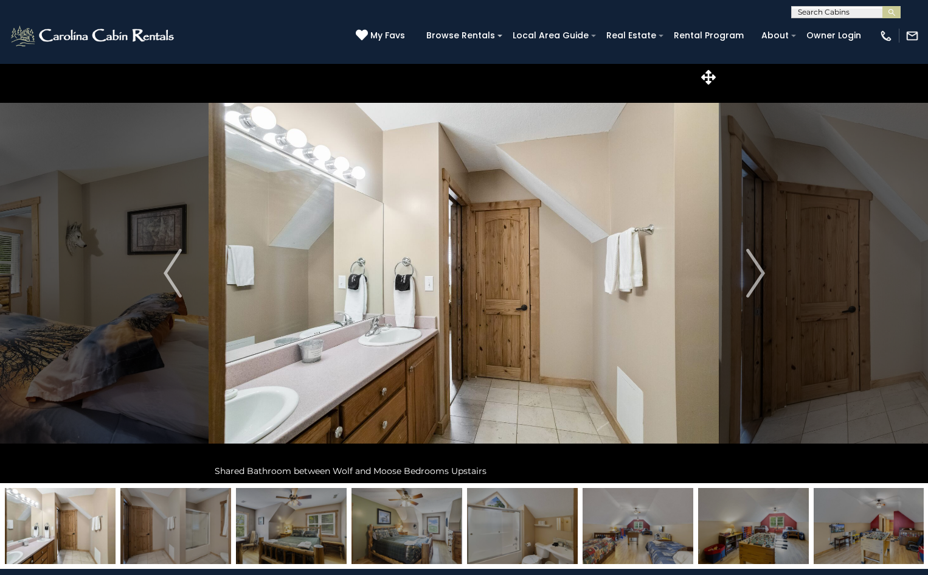
click at [872, 521] on img at bounding box center [869, 526] width 111 height 76
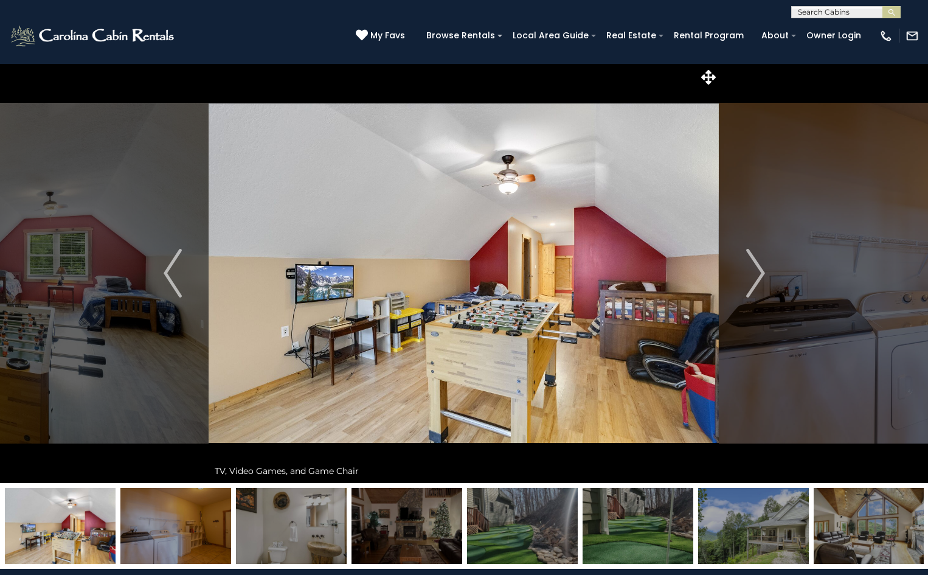
click at [865, 526] on img at bounding box center [869, 526] width 111 height 76
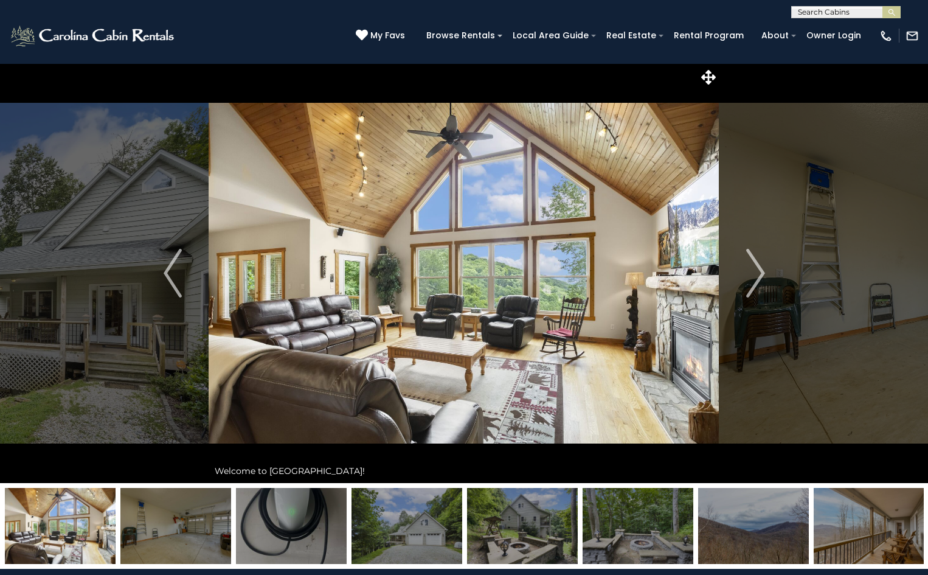
click at [865, 526] on img at bounding box center [869, 526] width 111 height 76
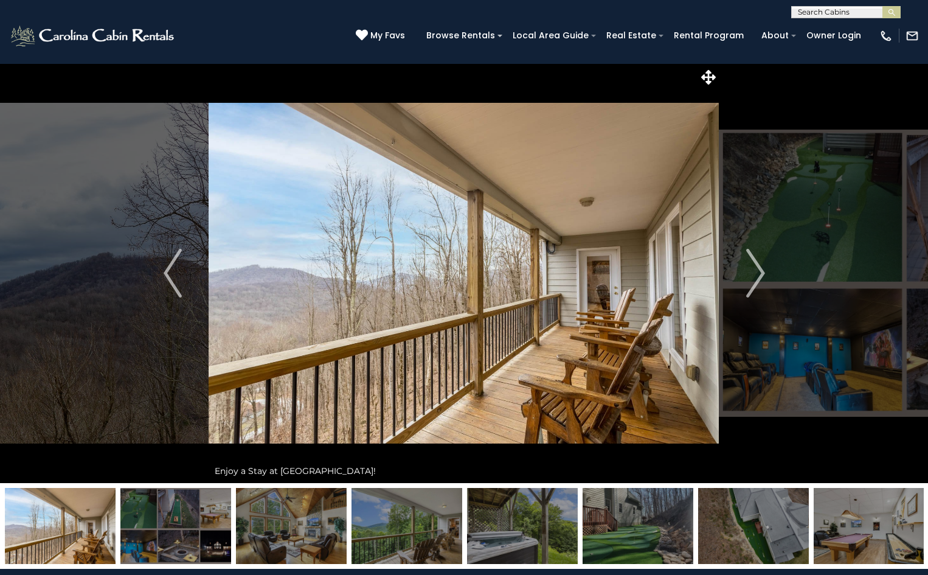
click at [865, 526] on img at bounding box center [869, 526] width 111 height 76
